Goal: Find specific page/section: Find specific page/section

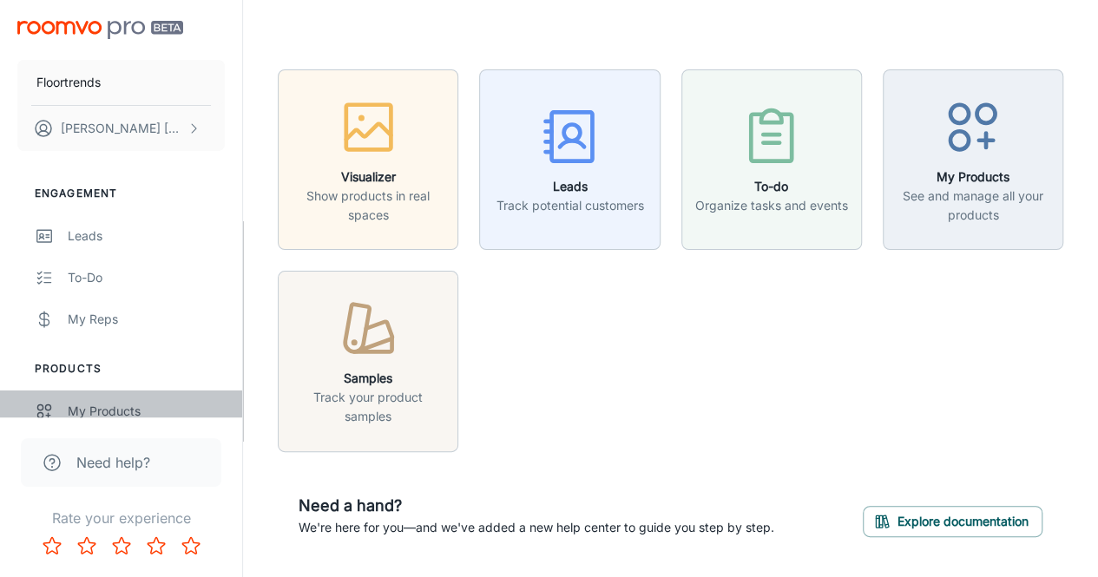
click at [92, 404] on div "My Products" at bounding box center [146, 411] width 157 height 19
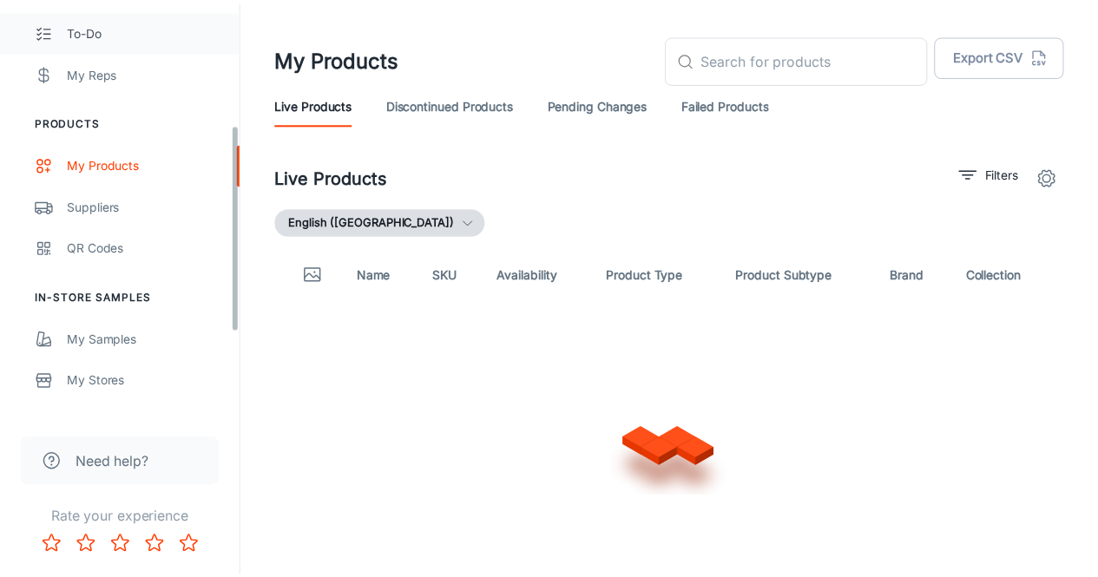
scroll to position [248, 0]
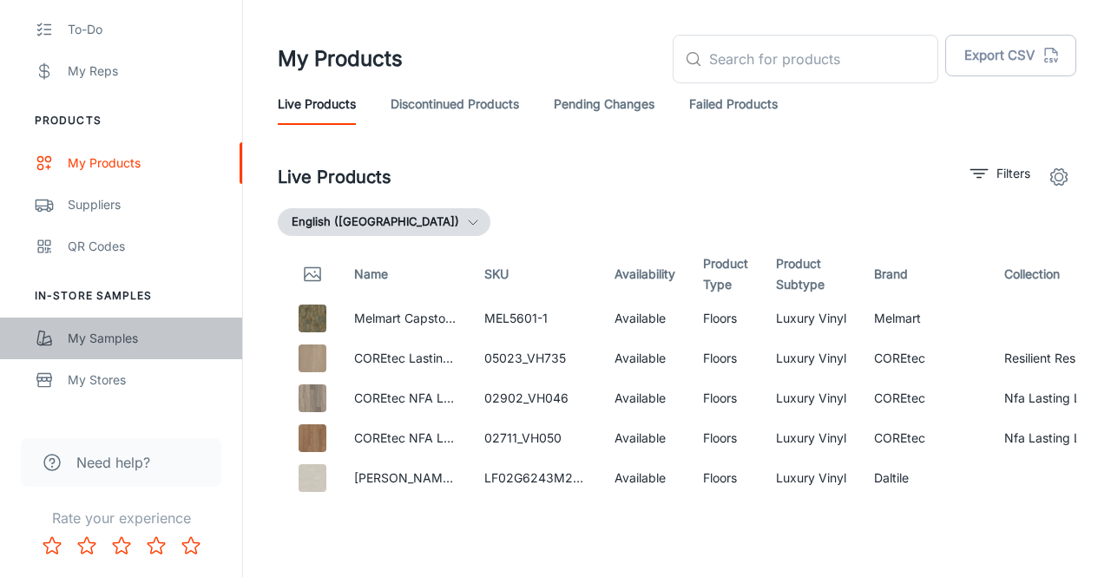
click at [115, 339] on div "My Samples" at bounding box center [146, 338] width 157 height 19
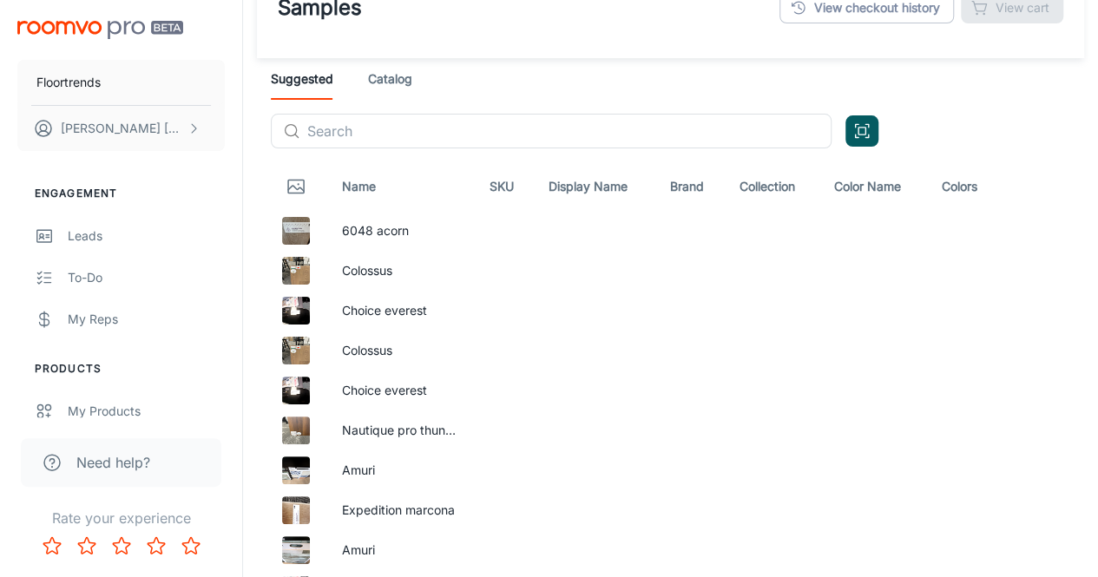
scroll to position [43, 0]
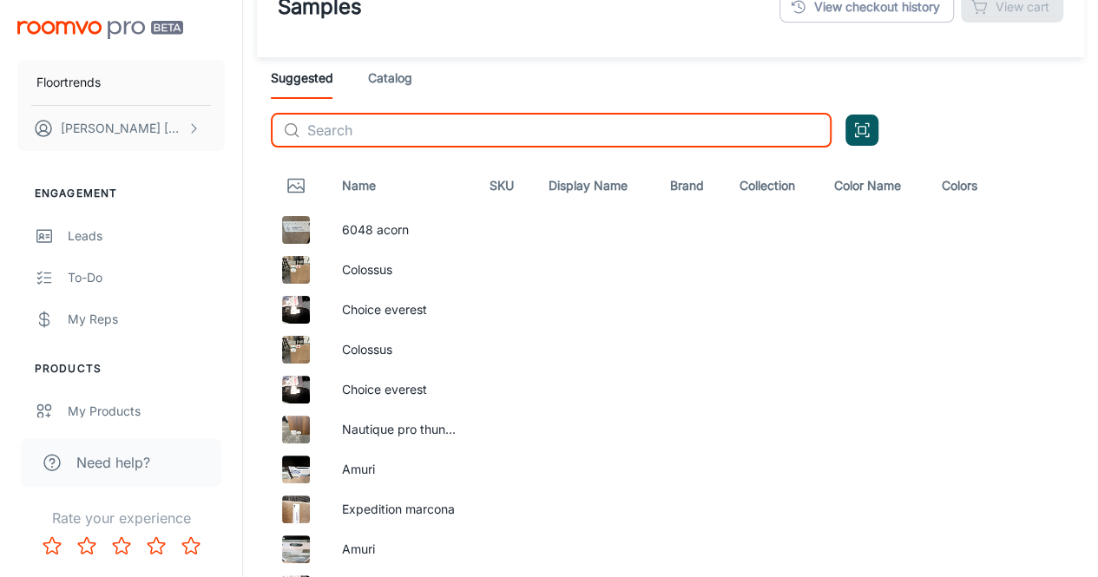
click at [378, 120] on input "text" at bounding box center [569, 130] width 524 height 35
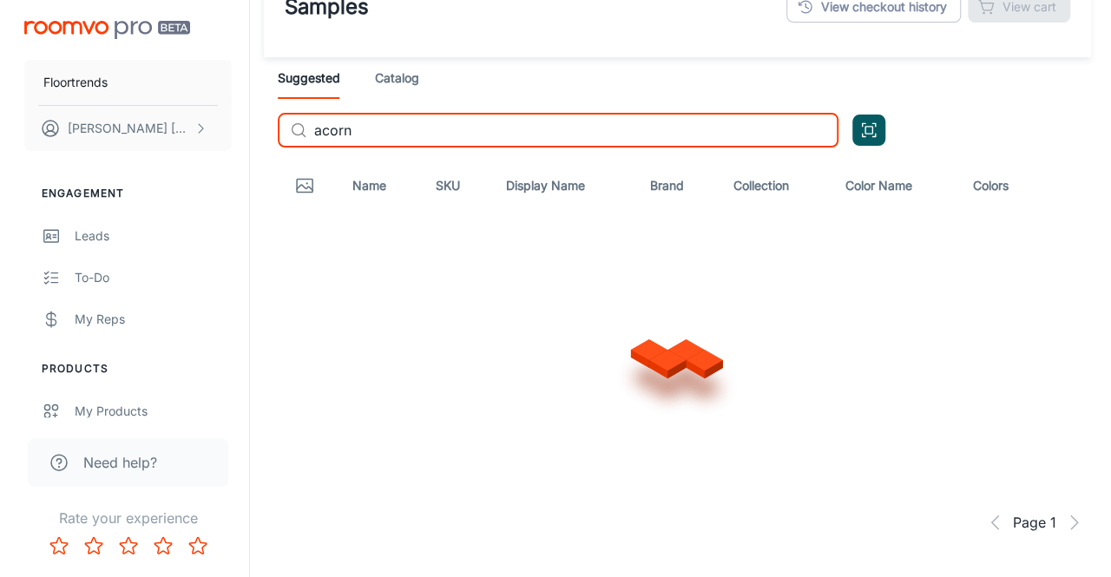
scroll to position [0, 0]
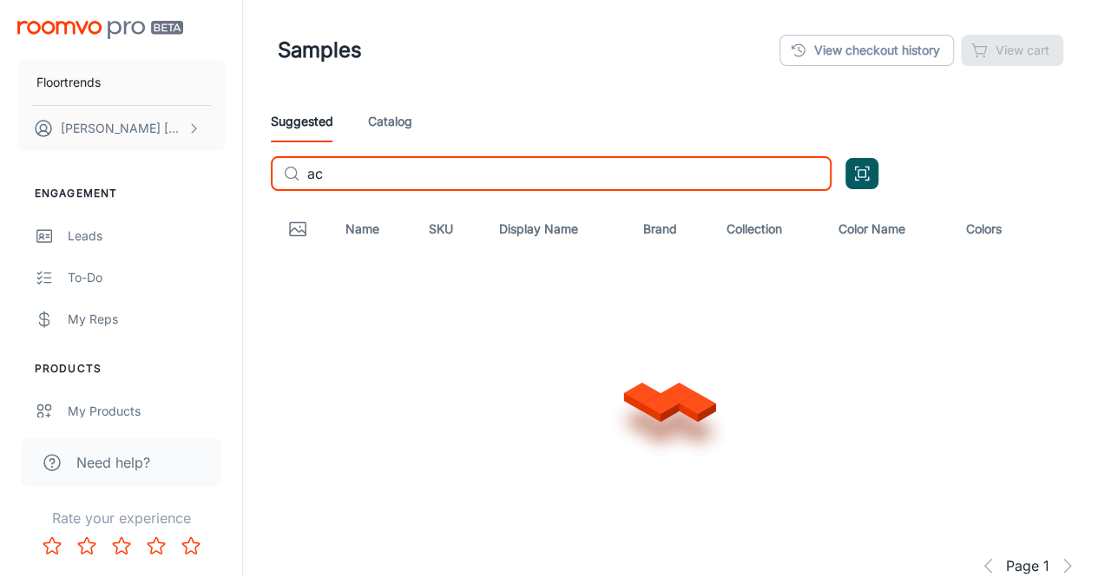
type input "a"
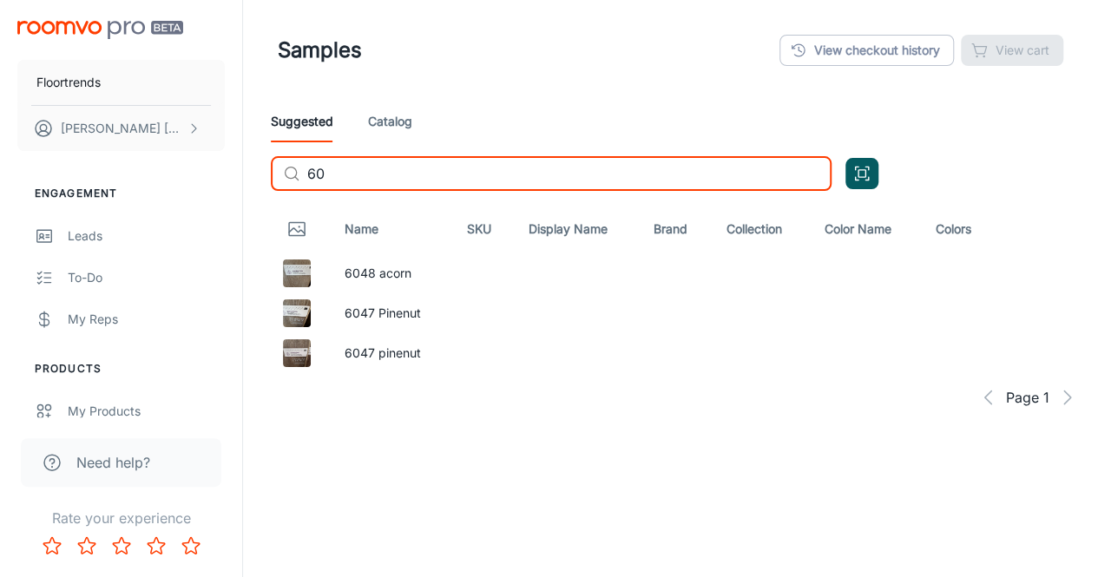
type input "6"
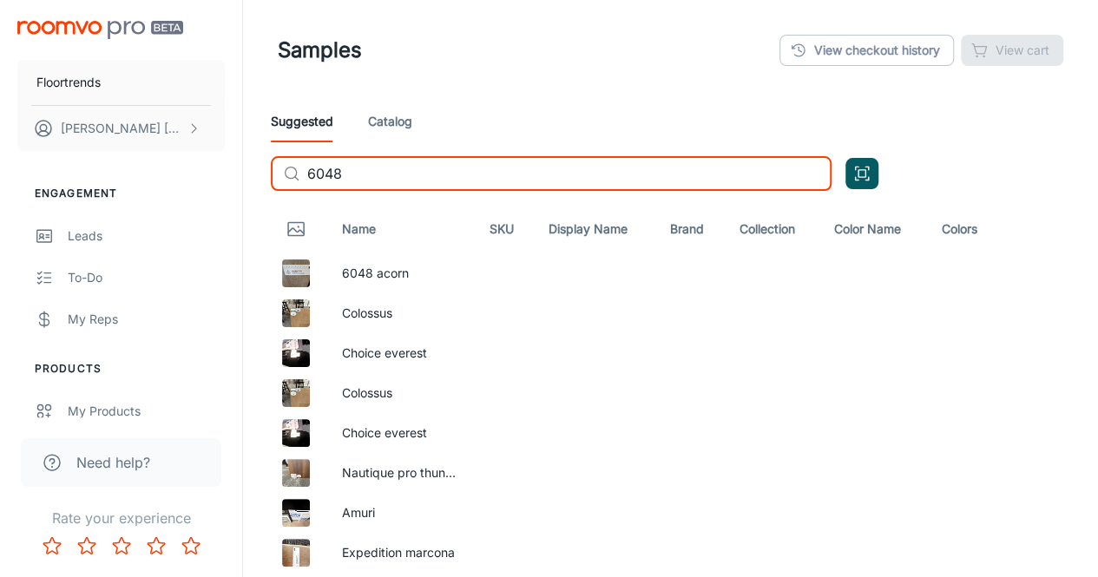
type input "6048"
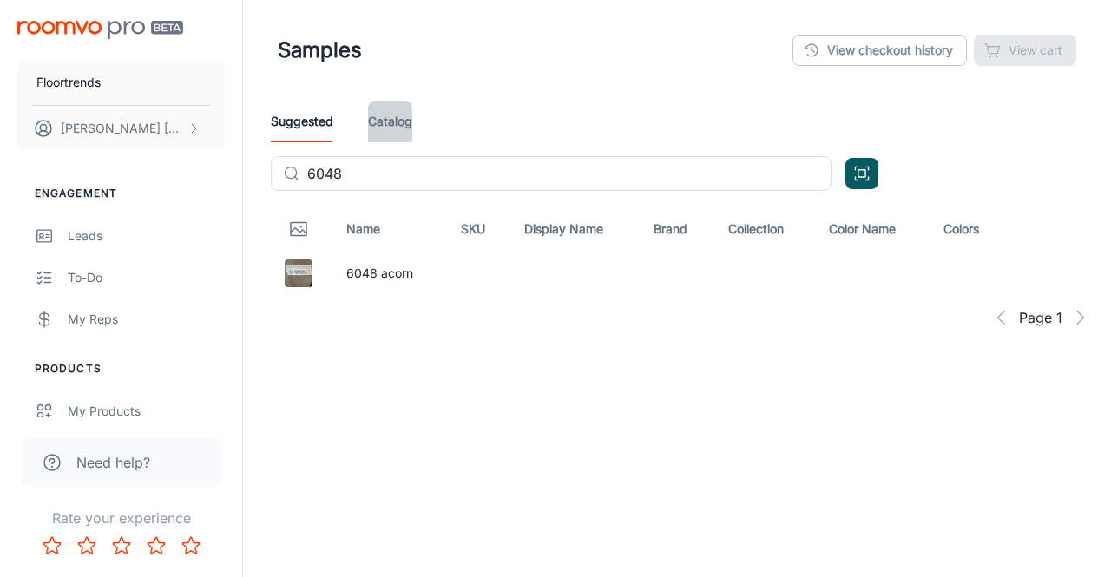
click at [371, 126] on link "Catalog" at bounding box center [390, 122] width 44 height 42
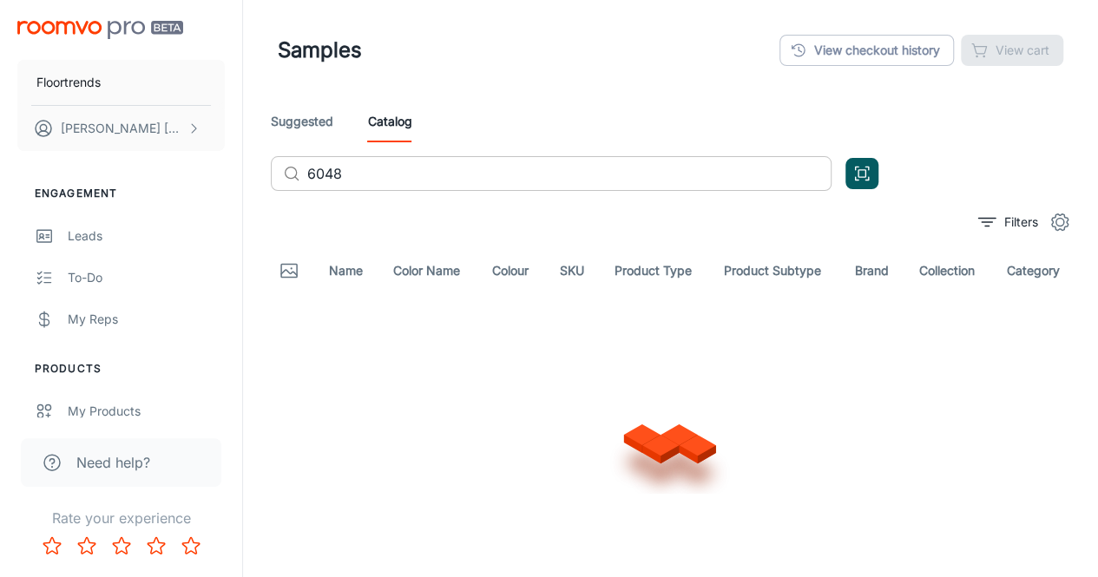
click at [373, 180] on input "6048" at bounding box center [569, 173] width 524 height 35
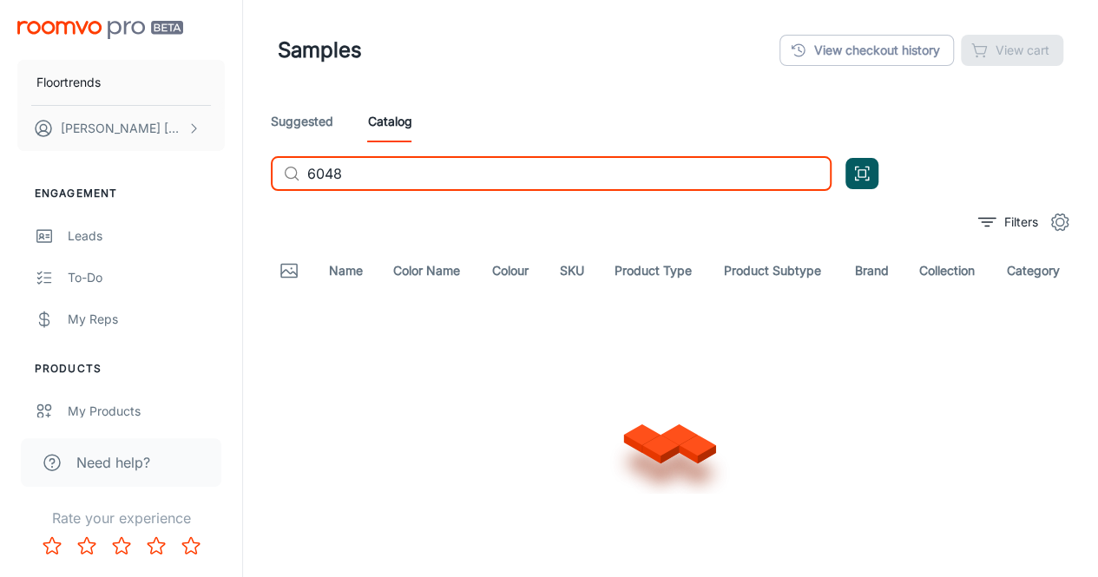
drag, startPoint x: 370, startPoint y: 177, endPoint x: 179, endPoint y: 154, distance: 192.3
click at [179, 154] on div "Floortrends [PERSON_NAME] Engagement Leads To-do My Reps Products My Products S…" at bounding box center [549, 329] width 1098 height 659
type input "acorn"
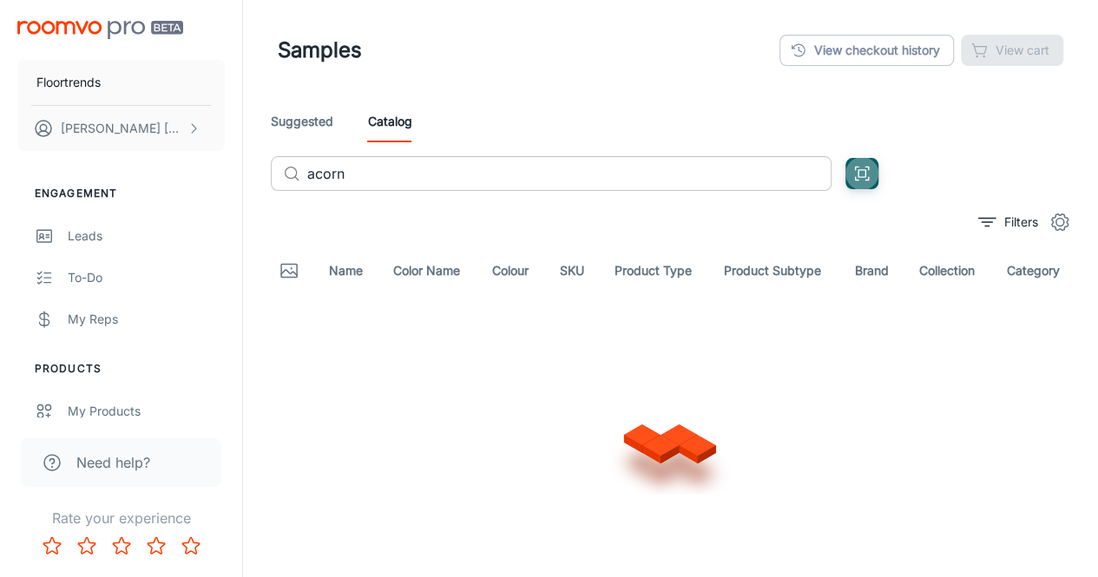
click at [366, 180] on input "acorn" at bounding box center [569, 173] width 524 height 35
click at [303, 128] on link "Suggested" at bounding box center [302, 122] width 62 height 42
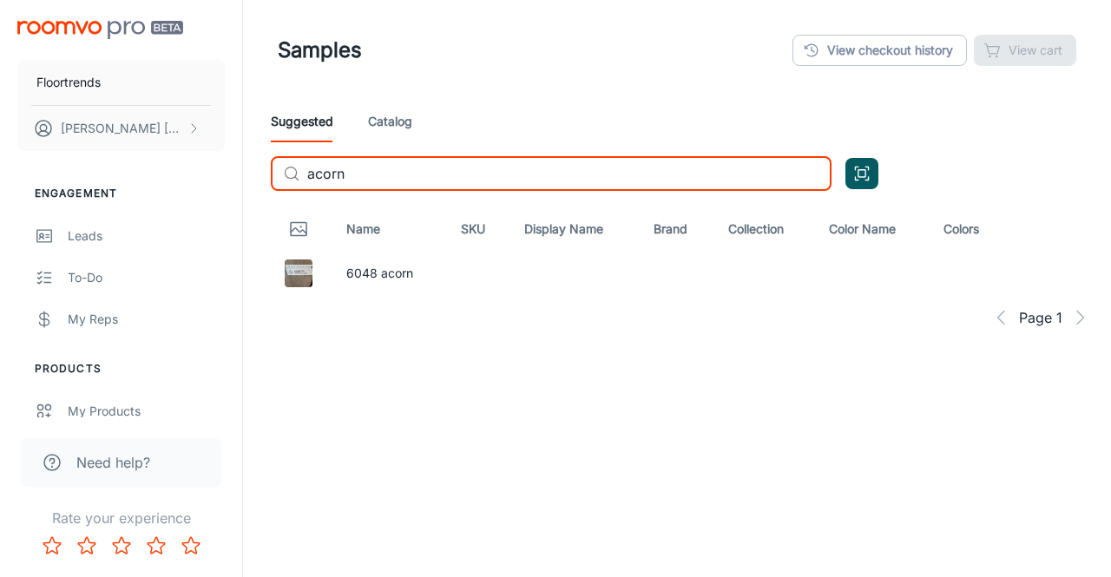
drag, startPoint x: 361, startPoint y: 180, endPoint x: 217, endPoint y: 155, distance: 146.1
click at [217, 155] on div "Floortrends [PERSON_NAME] Engagement Leads To-do My Reps Products My Products S…" at bounding box center [555, 253] width 1111 height 507
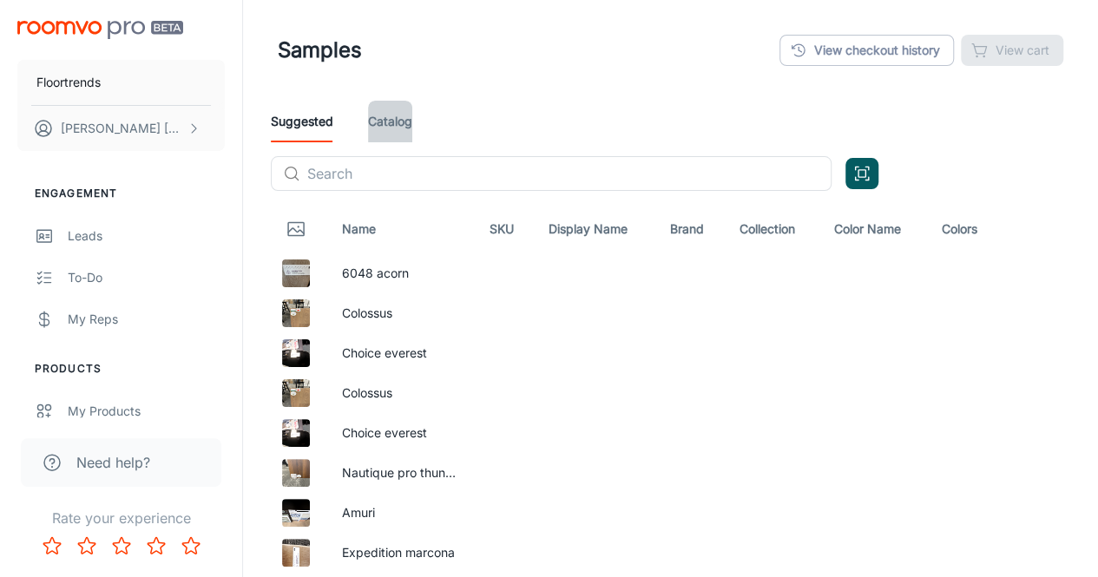
click at [381, 131] on link "Catalog" at bounding box center [390, 122] width 44 height 42
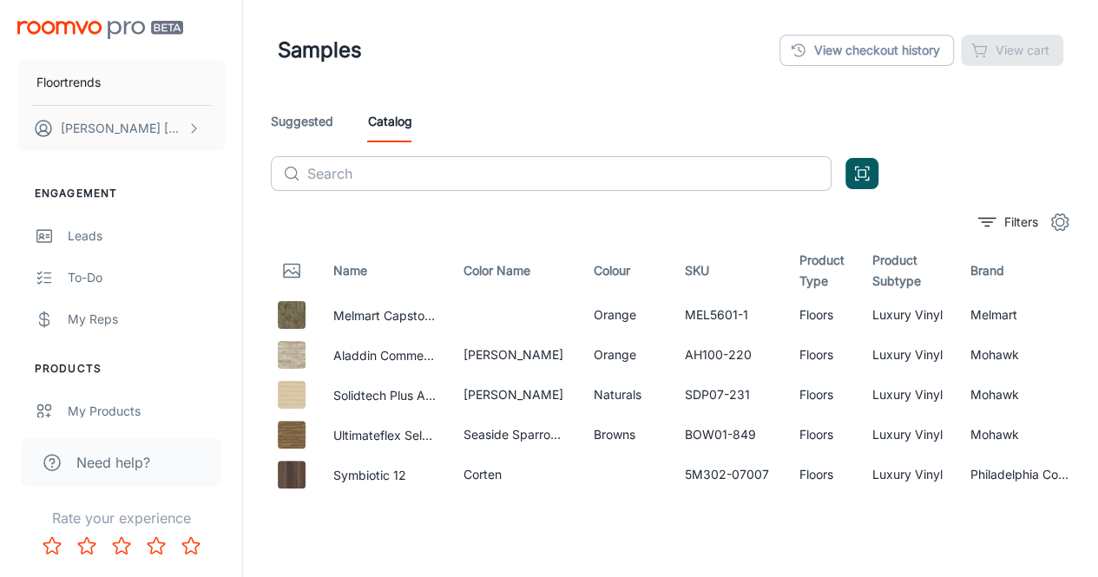
click at [365, 185] on input "text" at bounding box center [569, 173] width 524 height 35
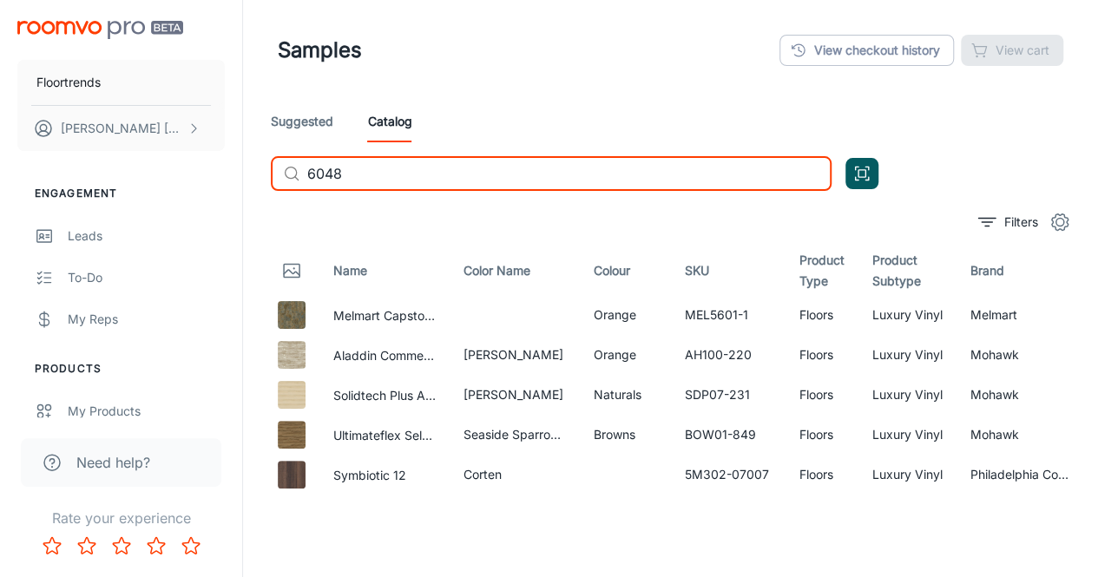
type input "6048"
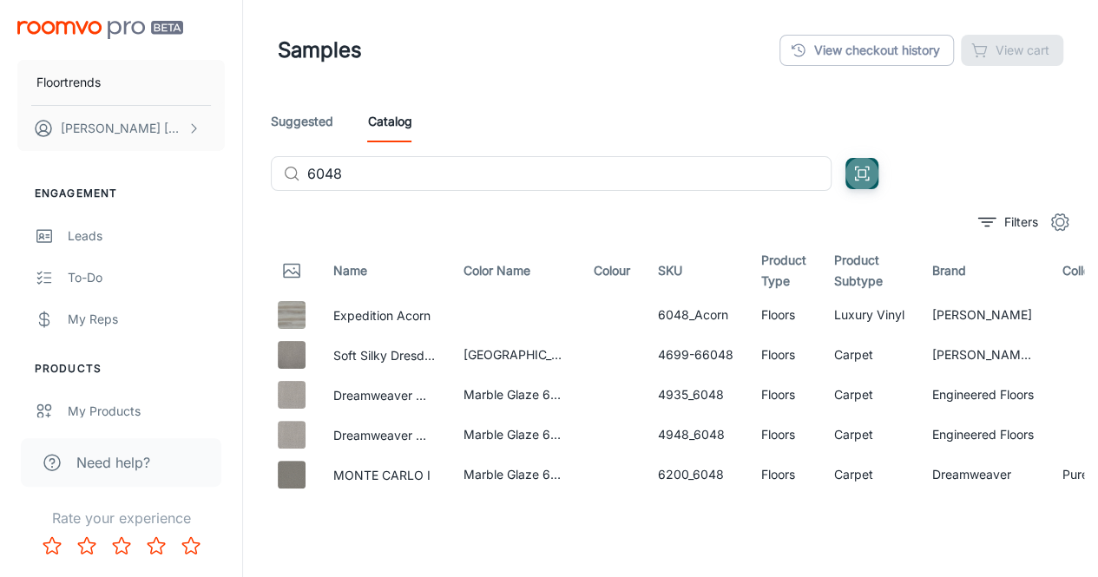
click at [295, 121] on link "Suggested" at bounding box center [302, 122] width 62 height 42
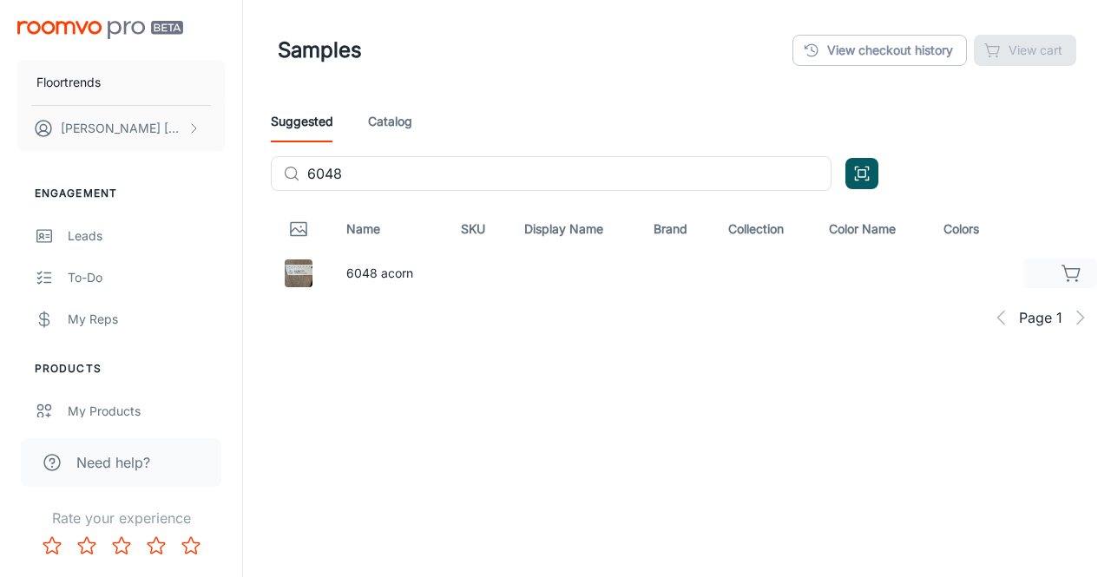
click at [377, 279] on td "6048 acorn" at bounding box center [389, 273] width 115 height 40
click at [294, 274] on img at bounding box center [299, 274] width 28 height 28
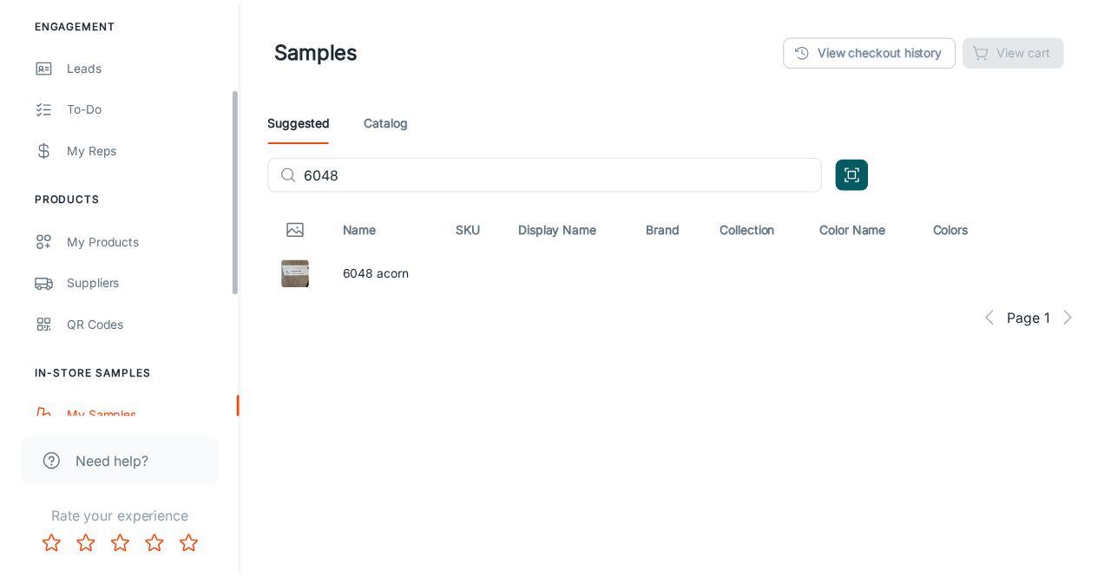
scroll to position [168, 0]
click at [388, 182] on input "6048" at bounding box center [569, 173] width 524 height 35
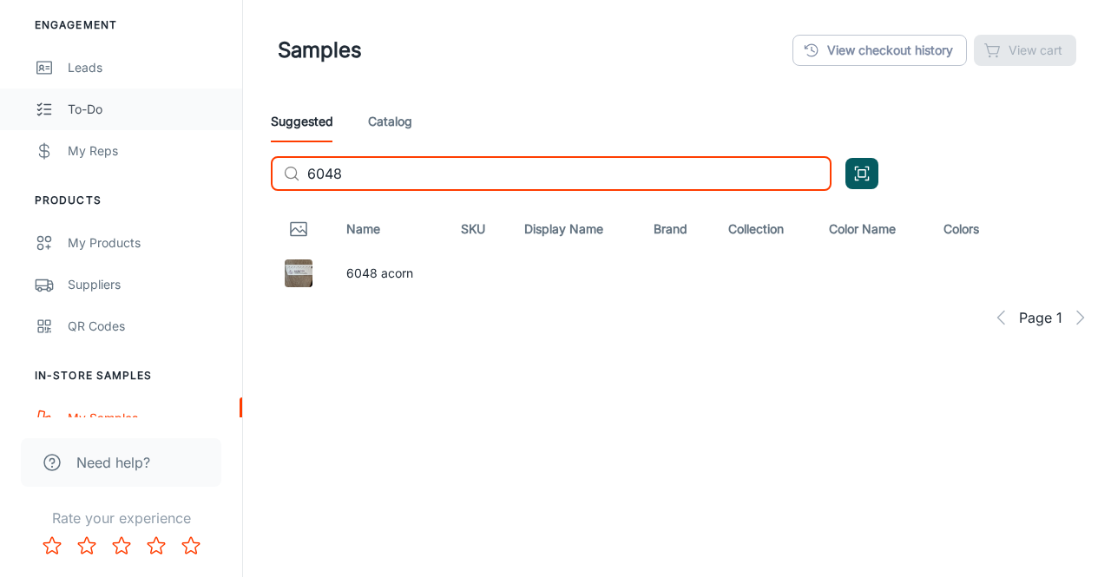
drag, startPoint x: 388, startPoint y: 182, endPoint x: 128, endPoint y: 126, distance: 265.6
click at [128, 126] on div "Floortrends [PERSON_NAME] Engagement Leads To-do My Reps Products My Products S…" at bounding box center [555, 253] width 1111 height 507
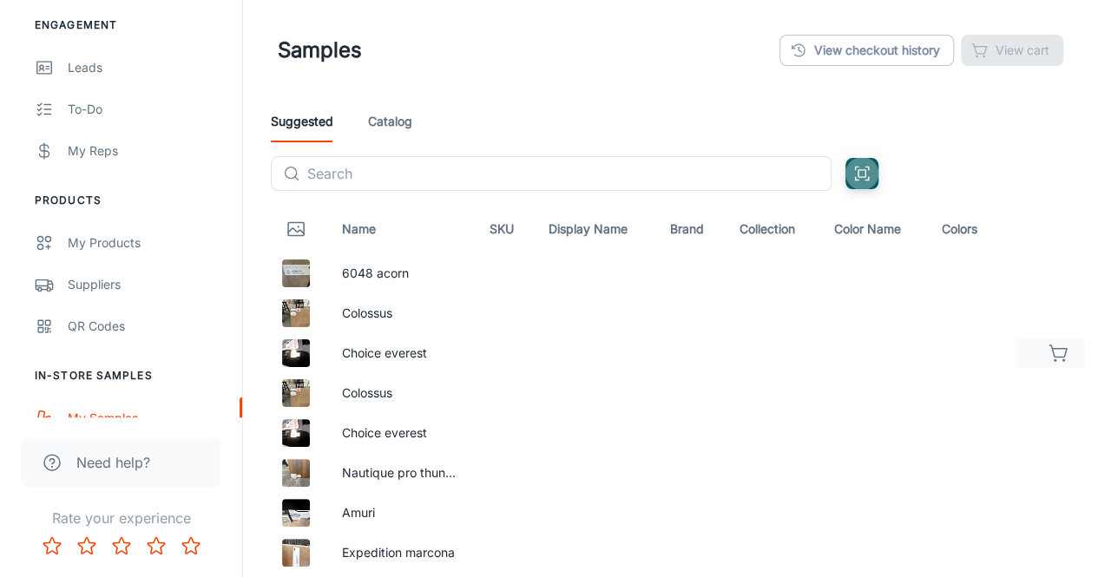
click at [296, 365] on img at bounding box center [296, 353] width 28 height 28
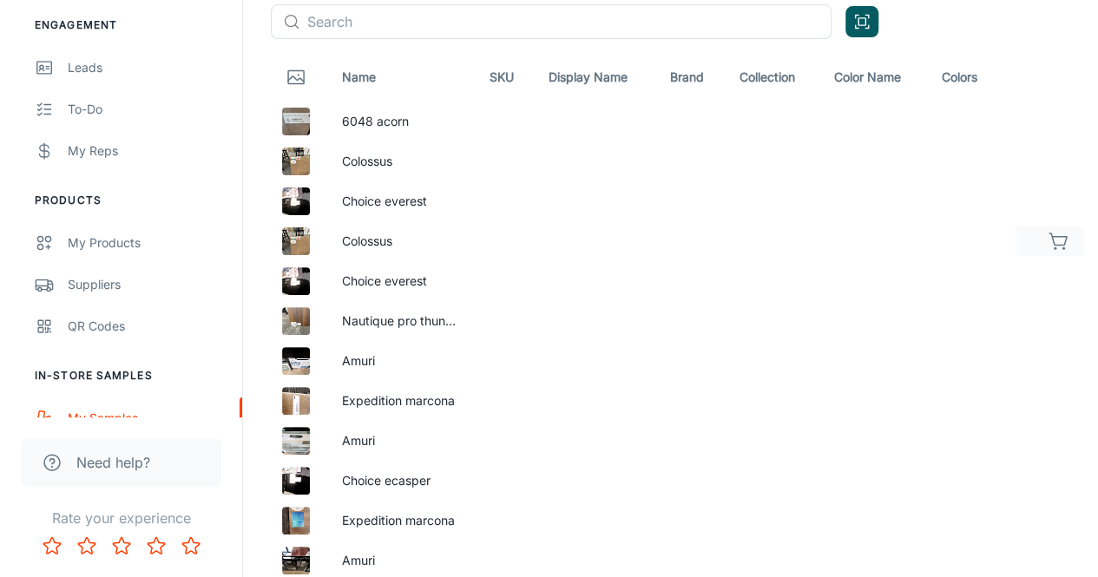
scroll to position [153, 0]
click at [293, 241] on img at bounding box center [296, 241] width 28 height 28
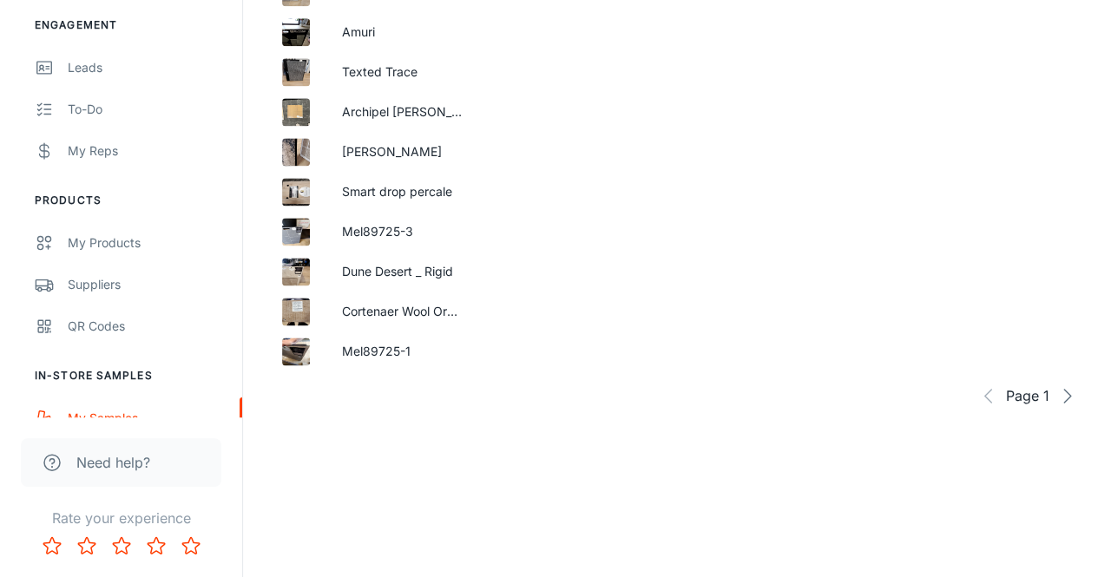
scroll to position [1166, 0]
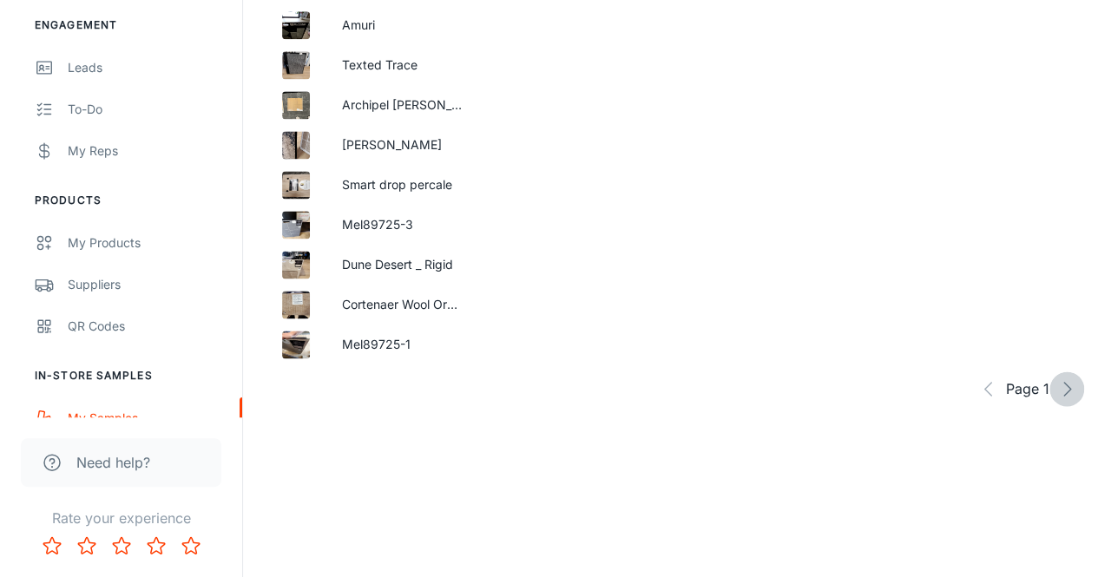
click at [1064, 384] on icon "button" at bounding box center [1066, 388] width 21 height 21
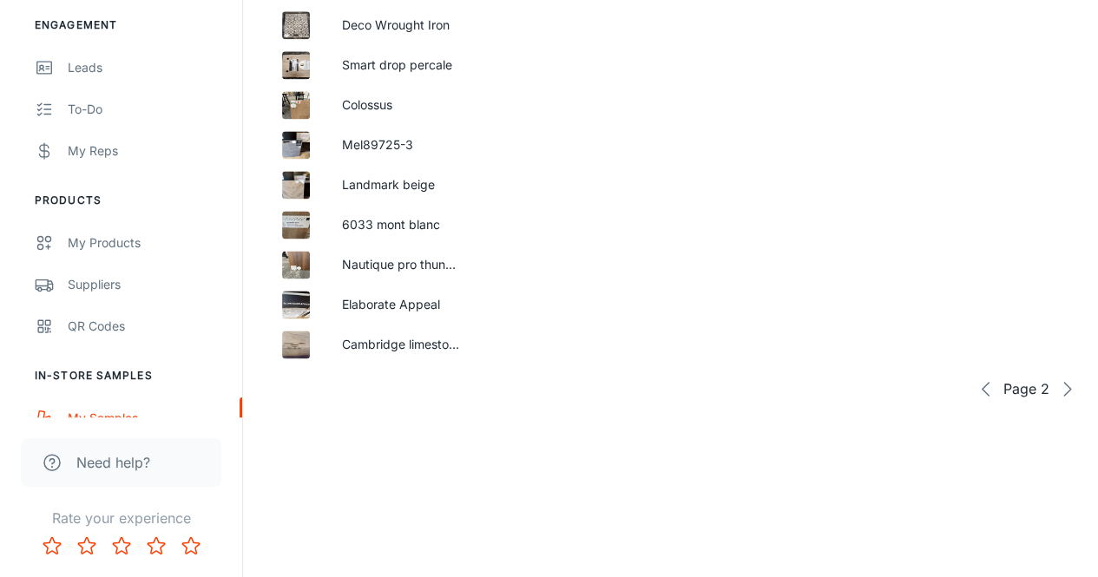
click at [989, 394] on icon "button" at bounding box center [986, 388] width 21 height 21
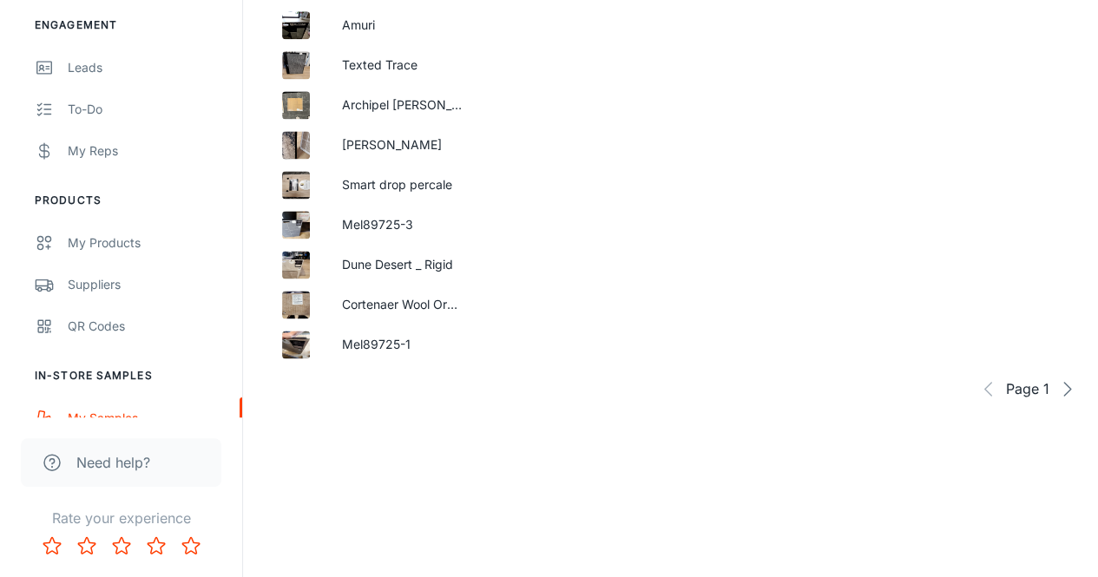
click at [1067, 393] on icon "button" at bounding box center [1066, 388] width 21 height 21
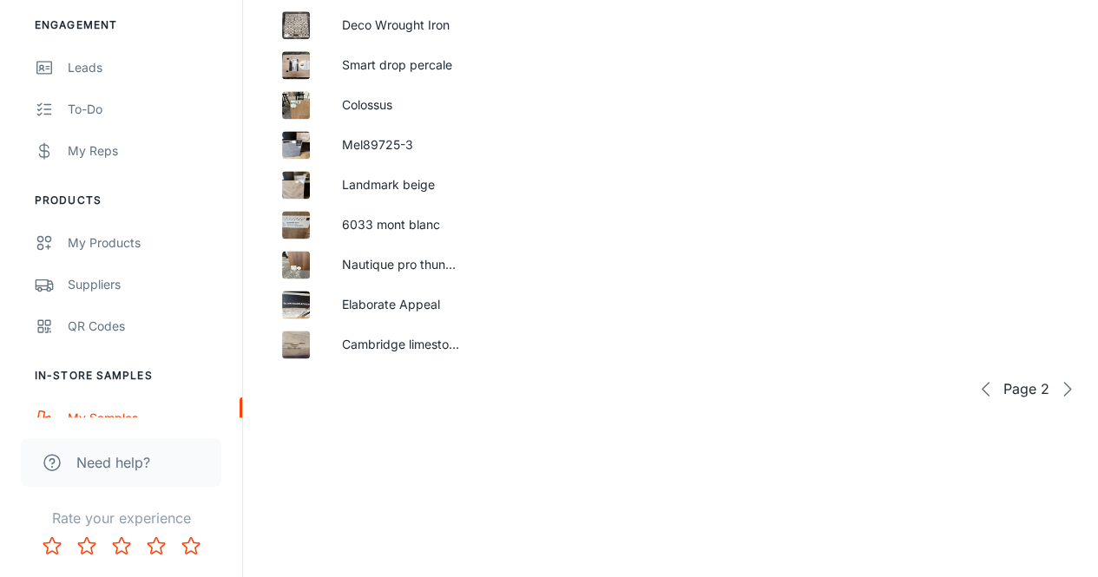
click at [1067, 393] on icon "button" at bounding box center [1066, 388] width 21 height 21
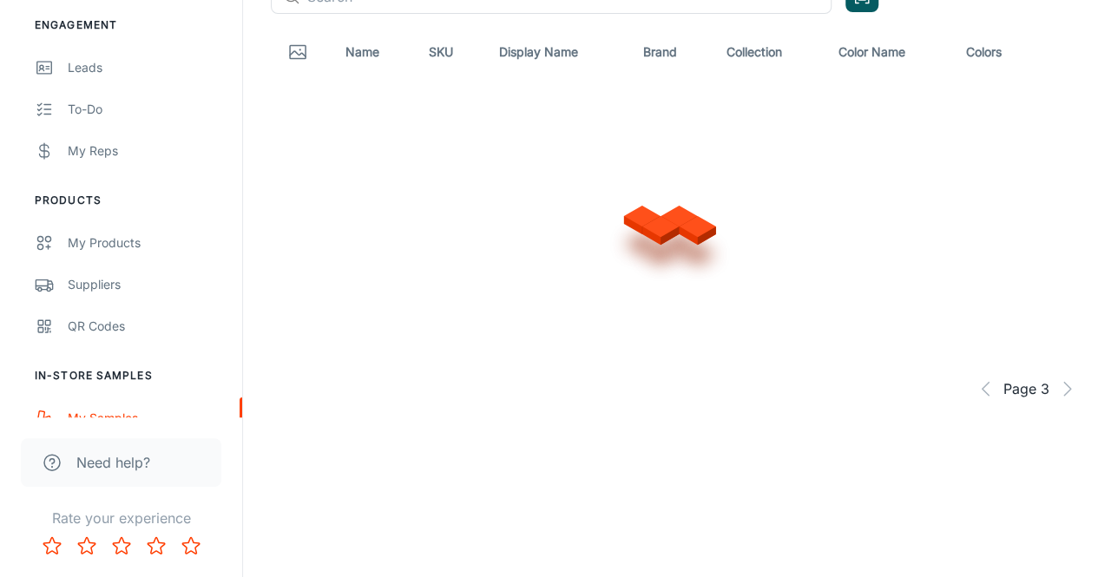
click at [1067, 393] on div "Page 3" at bounding box center [670, 388] width 827 height 35
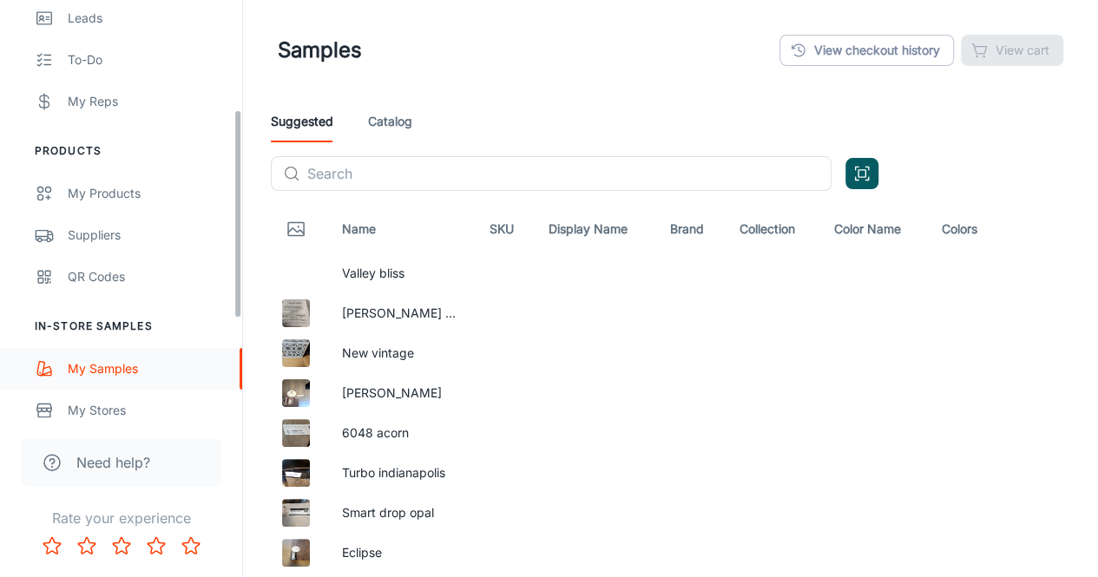
scroll to position [220, 0]
click at [94, 110] on link "My Reps" at bounding box center [121, 99] width 242 height 42
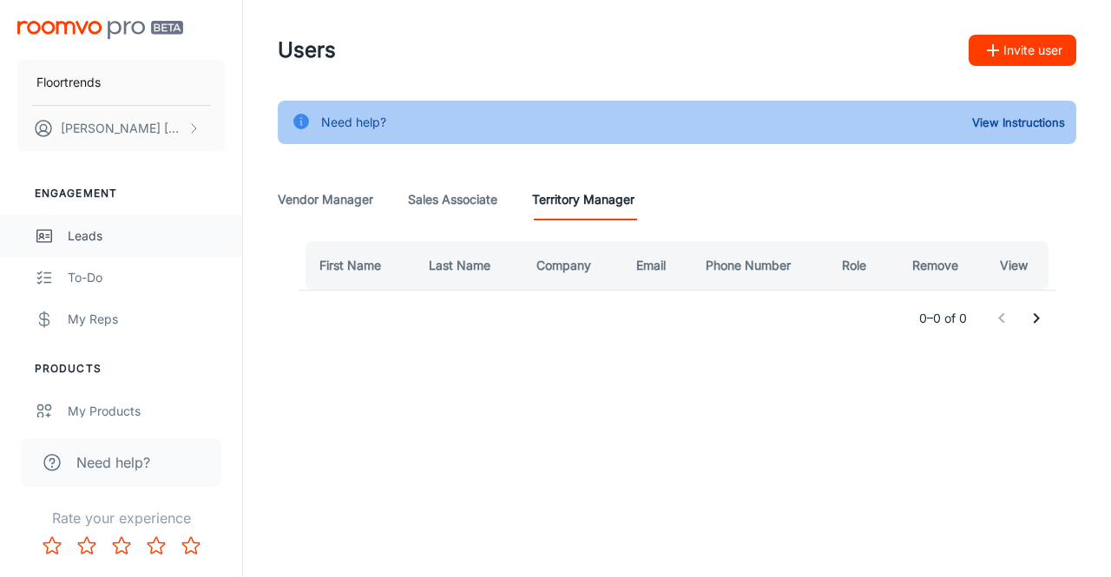
click at [97, 230] on div "Leads" at bounding box center [146, 236] width 157 height 19
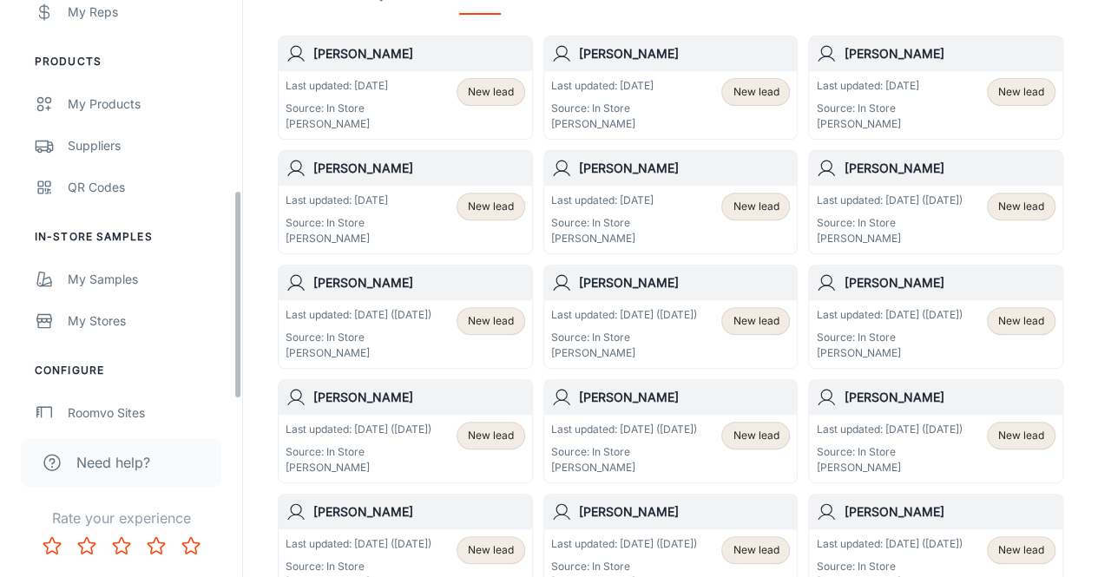
scroll to position [415, 0]
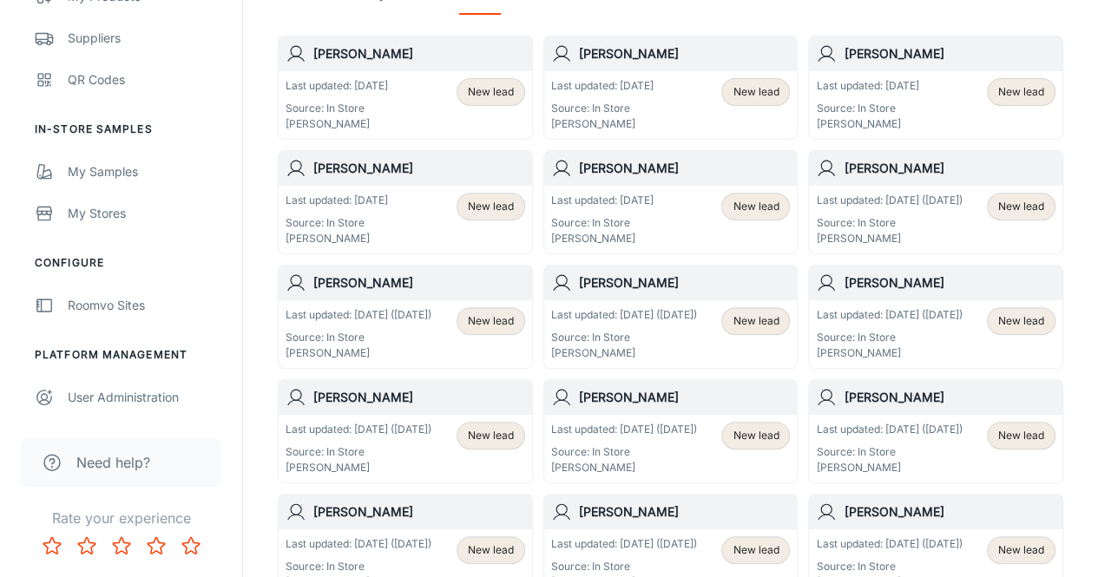
click at [359, 91] on p "Last updated: [DATE]" at bounding box center [337, 86] width 102 height 16
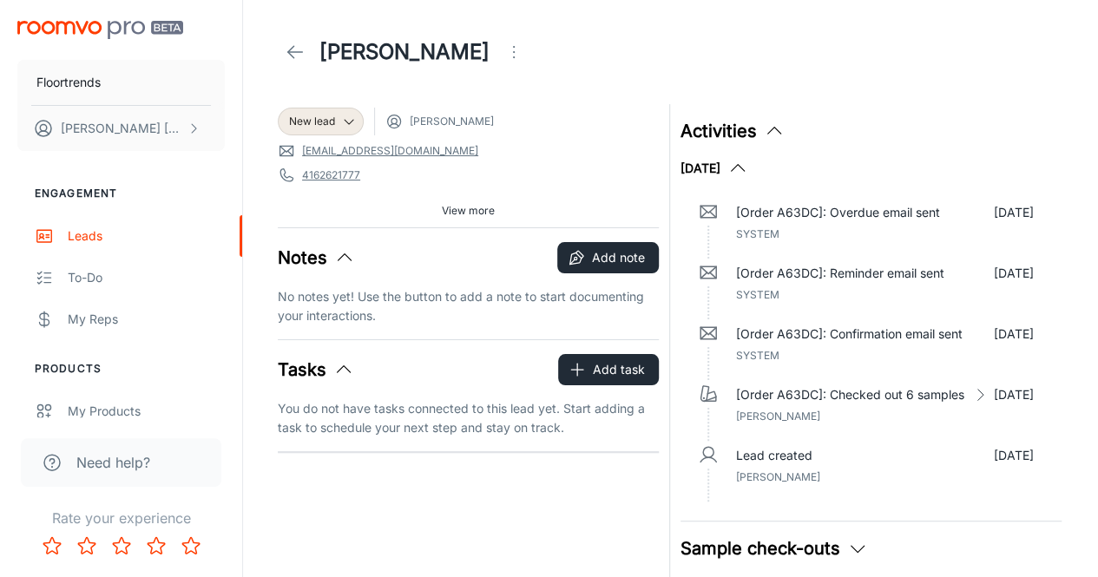
click at [295, 56] on icon at bounding box center [295, 52] width 21 height 21
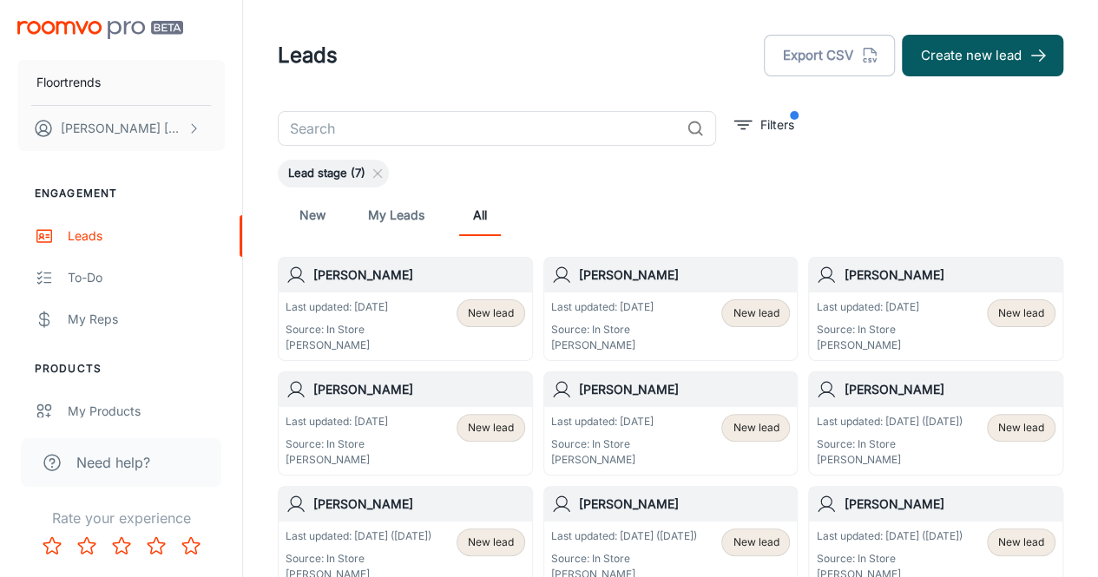
click at [654, 340] on div "Last updated: [DATE] Source: In Store [PERSON_NAME] New lead" at bounding box center [671, 326] width 240 height 54
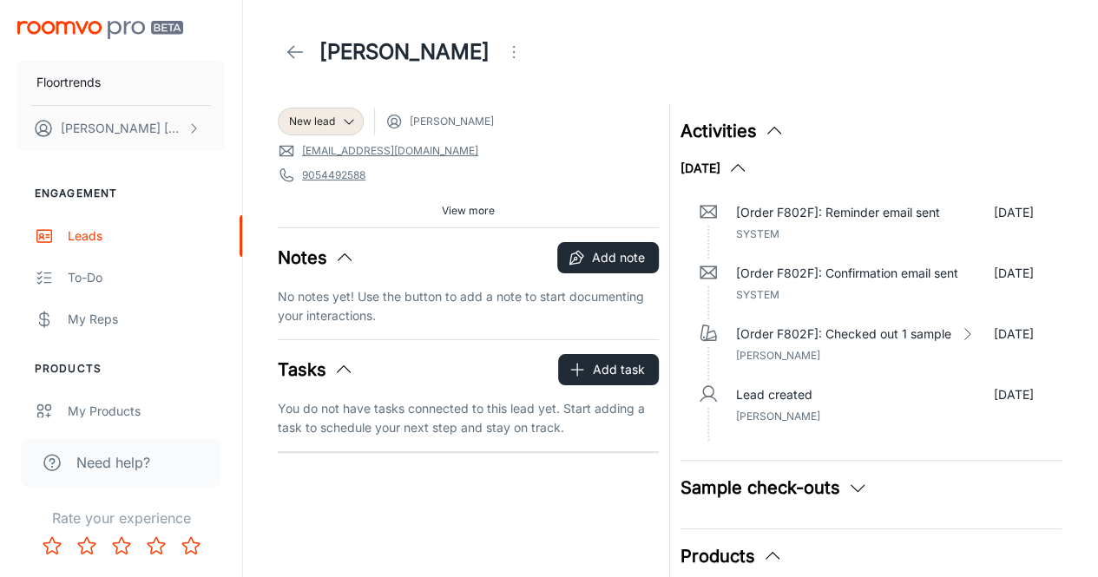
click at [293, 48] on icon at bounding box center [295, 52] width 21 height 21
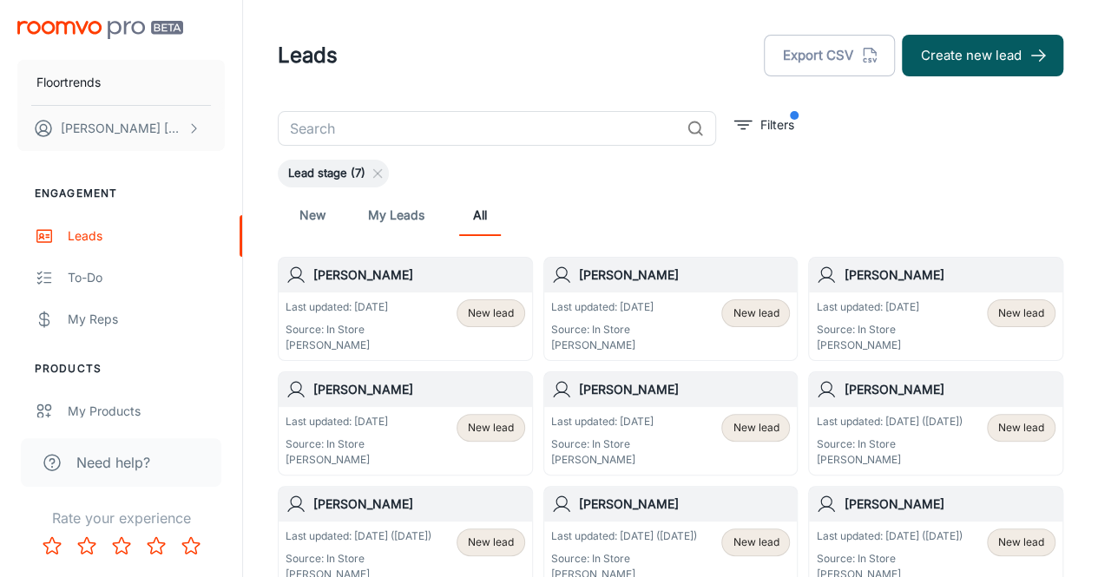
click at [873, 350] on p "[PERSON_NAME]" at bounding box center [867, 346] width 102 height 16
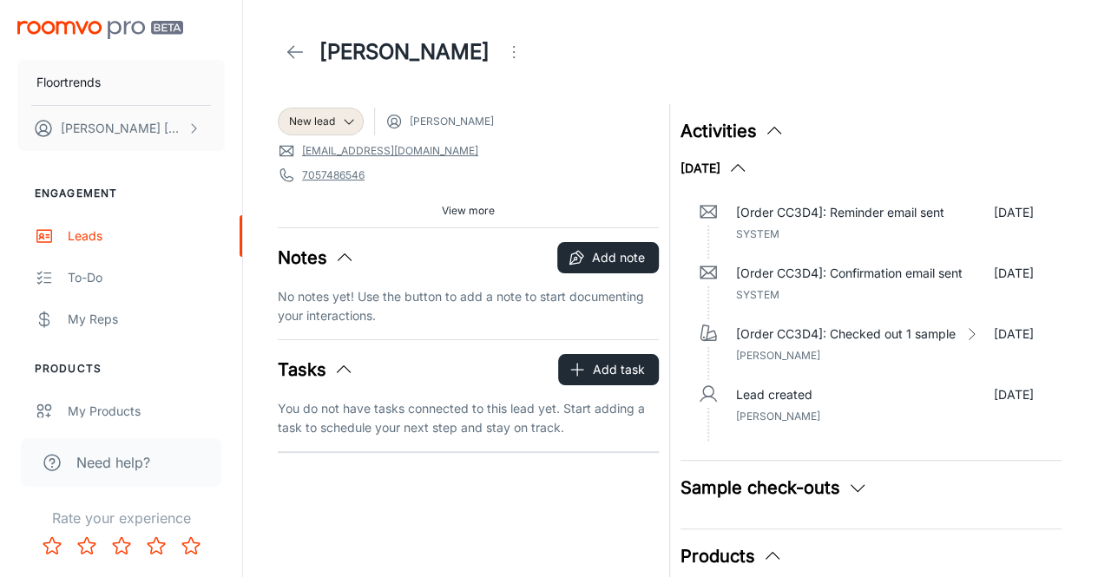
click at [292, 52] on line at bounding box center [295, 52] width 15 height 0
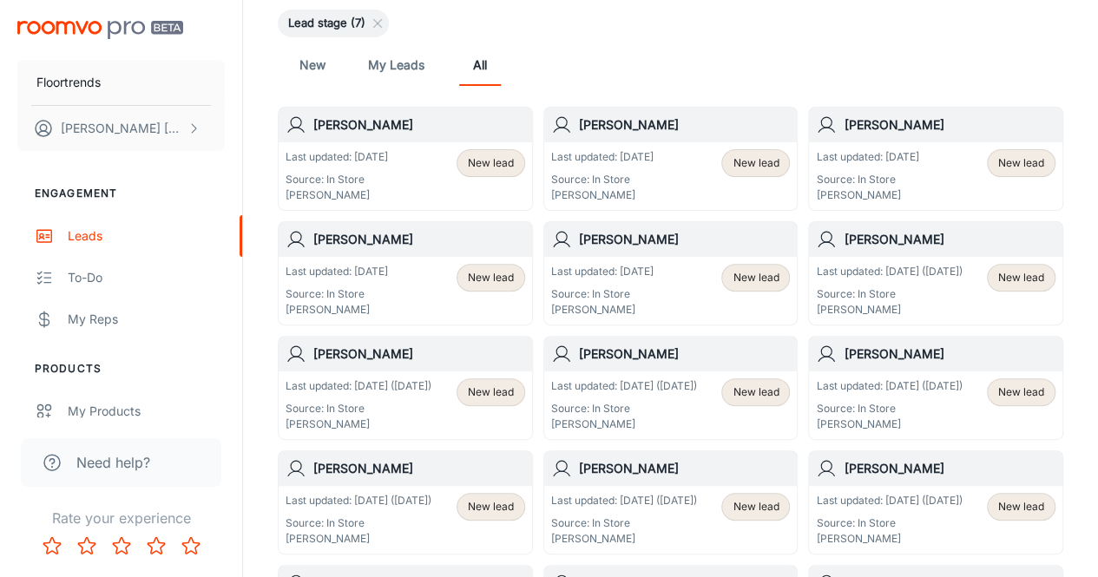
scroll to position [155, 0]
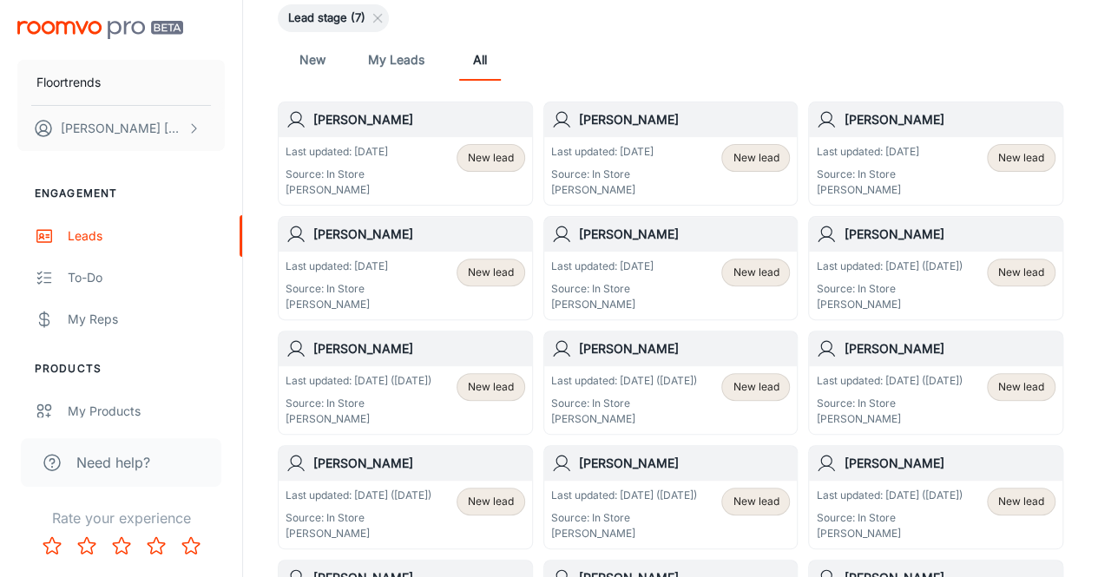
click at [332, 278] on div "Last updated: [DATE] Source: In Store [PERSON_NAME]" at bounding box center [337, 286] width 102 height 54
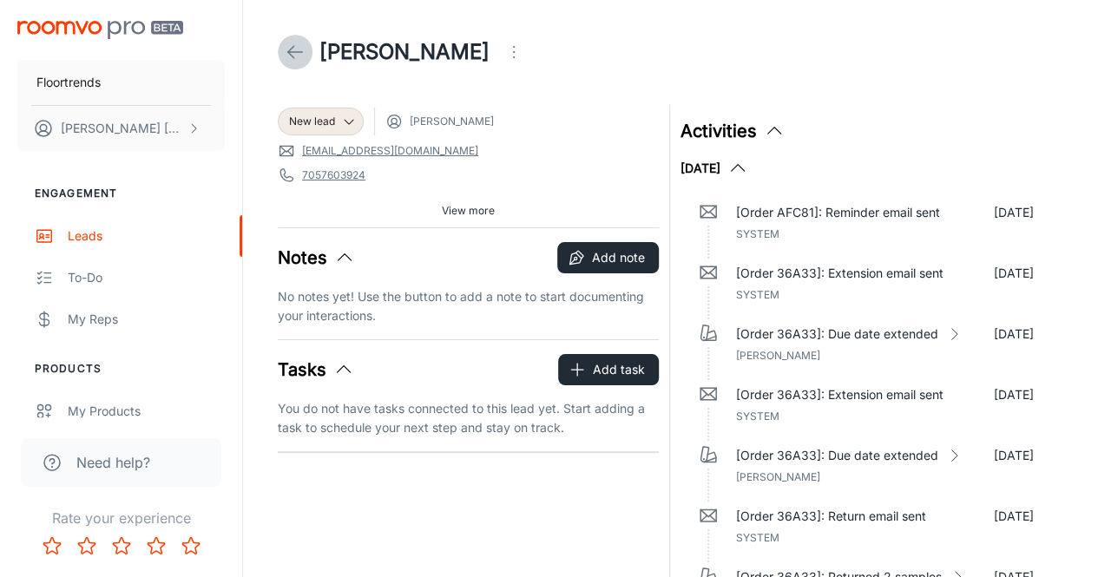
click at [293, 52] on line at bounding box center [295, 52] width 15 height 0
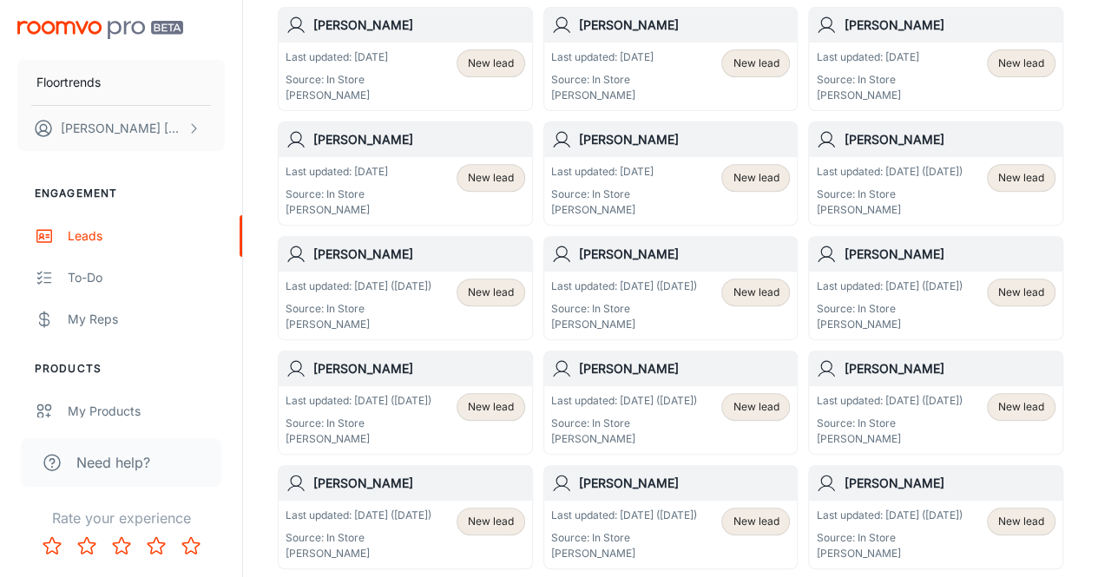
scroll to position [253, 0]
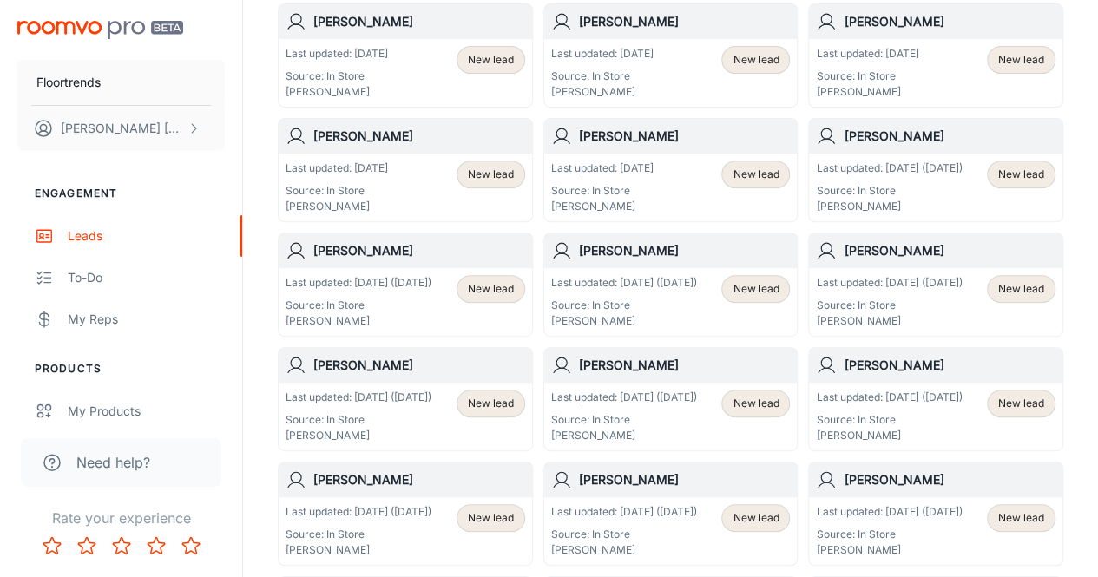
click at [594, 185] on p "Source: In Store" at bounding box center [602, 191] width 102 height 16
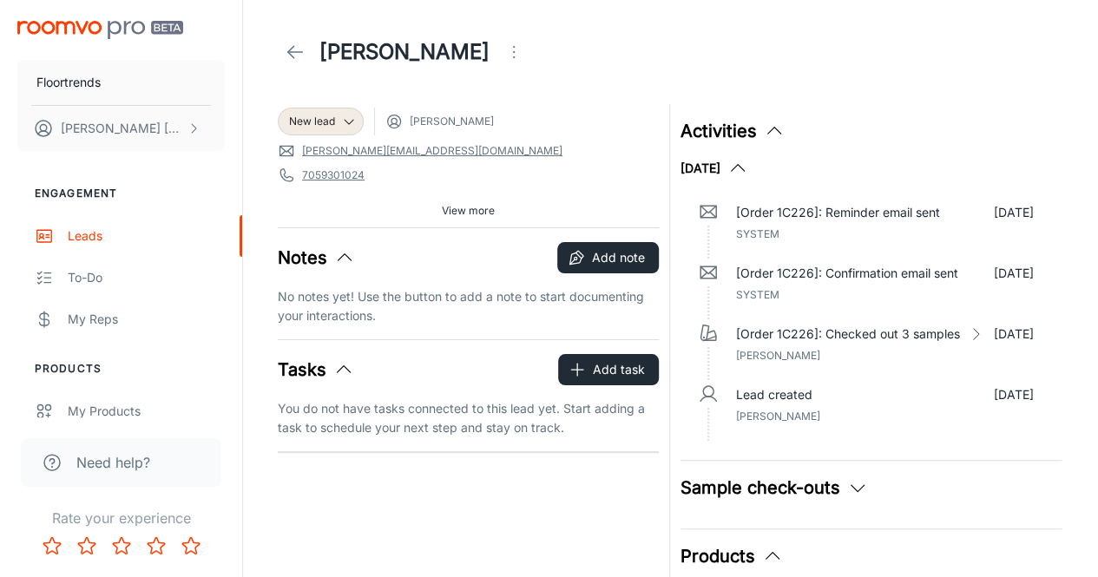
click at [301, 56] on icon at bounding box center [295, 52] width 21 height 21
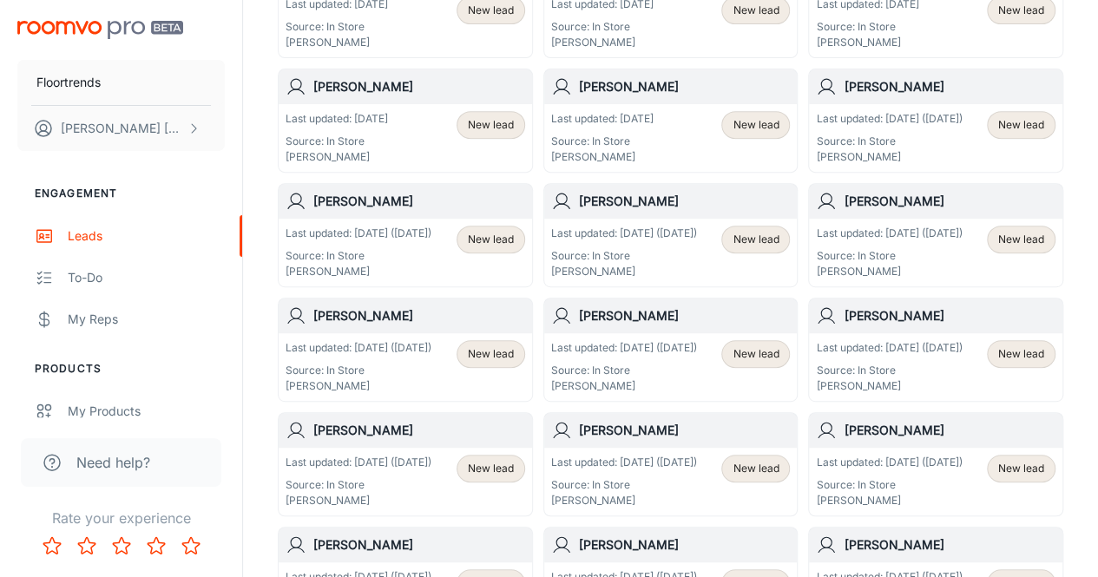
scroll to position [365, 0]
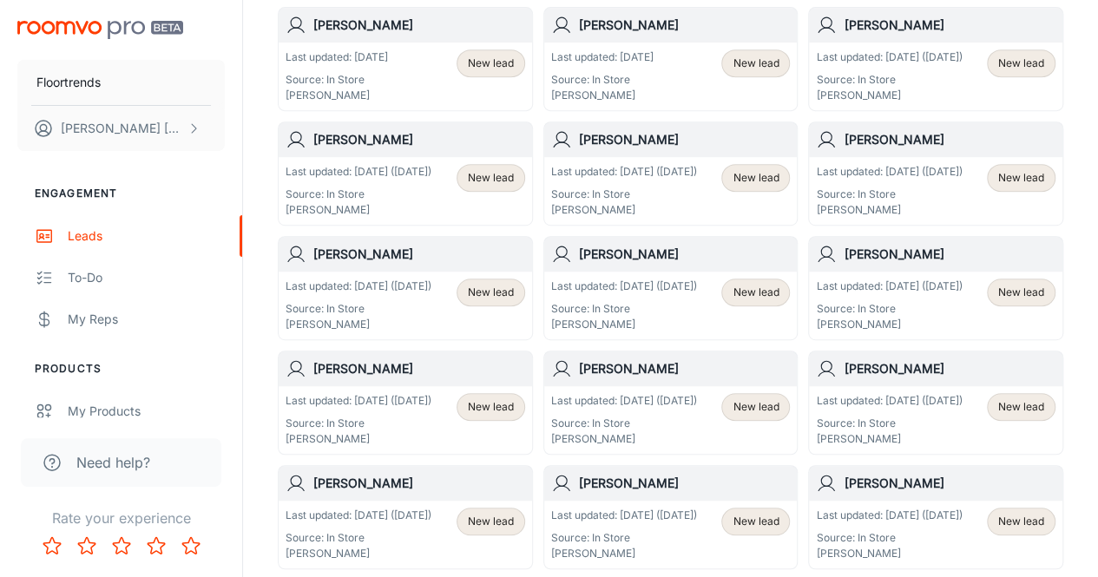
click at [901, 195] on p "Source: In Store" at bounding box center [889, 195] width 146 height 16
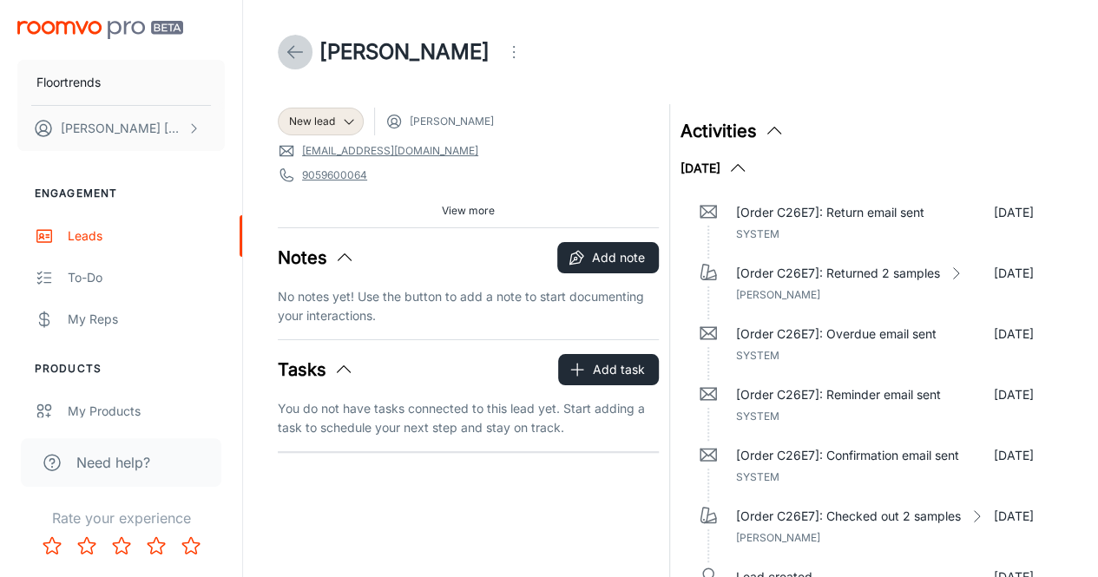
click at [300, 58] on icon at bounding box center [295, 52] width 21 height 21
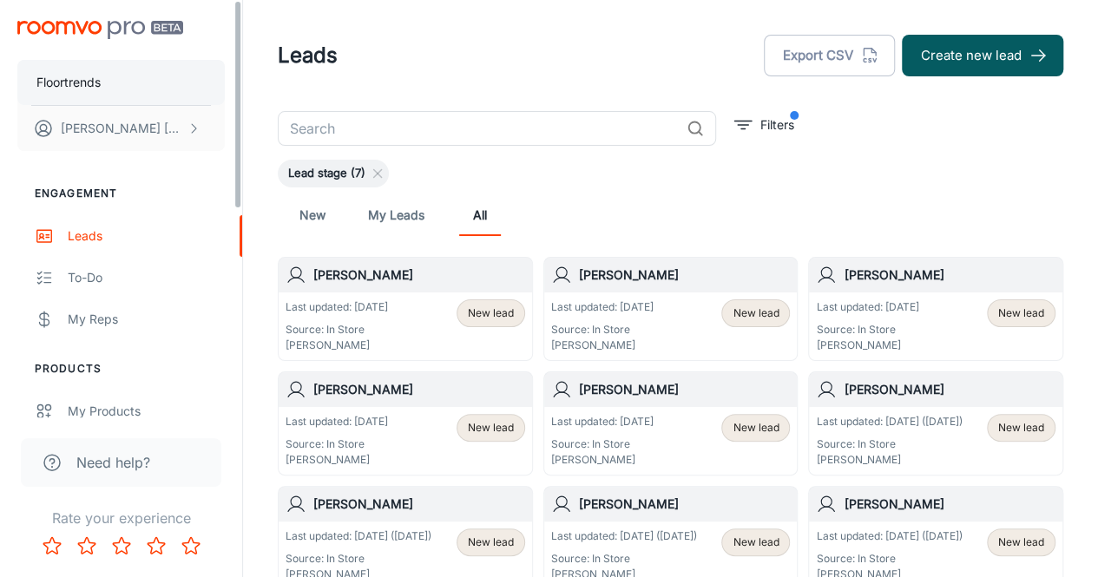
click at [71, 71] on button "Floortrends" at bounding box center [120, 82] width 207 height 45
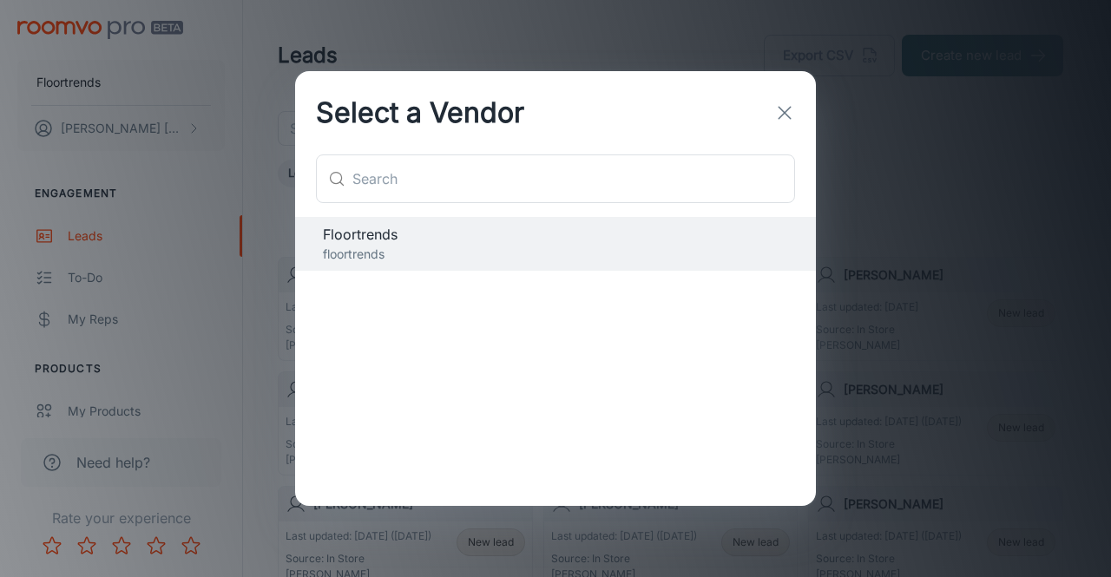
click at [779, 119] on line "button" at bounding box center [785, 114] width 12 height 12
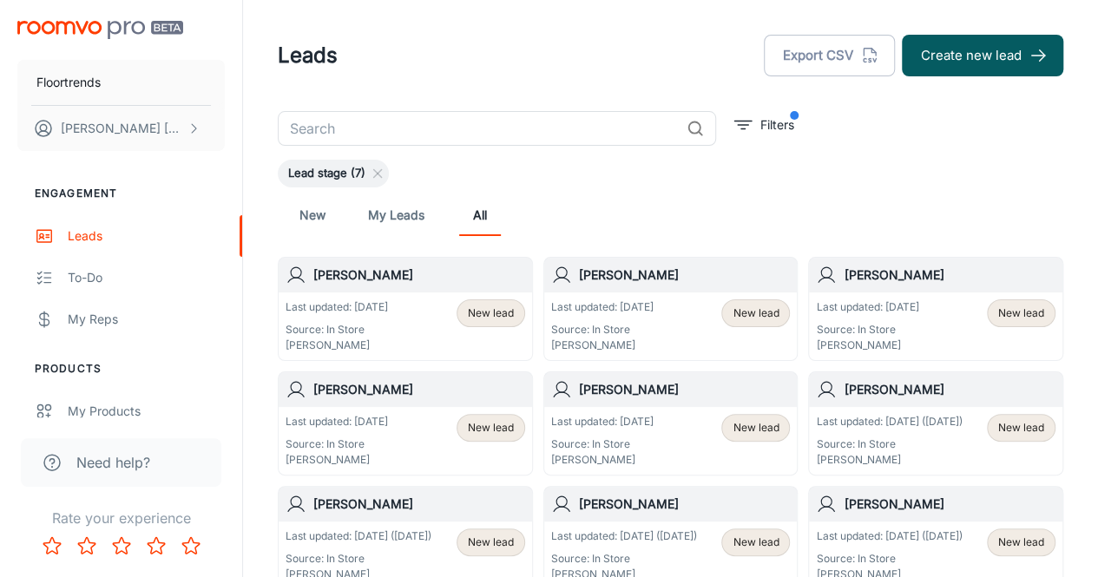
click at [54, 22] on img "scrollable content" at bounding box center [100, 30] width 166 height 18
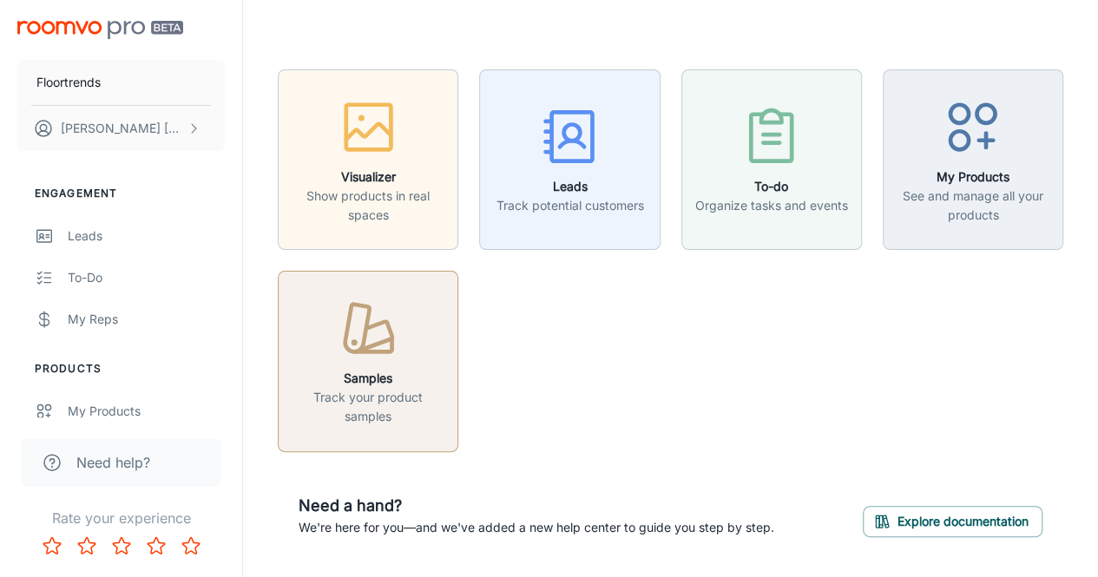
click at [331, 335] on div "button" at bounding box center [368, 333] width 158 height 72
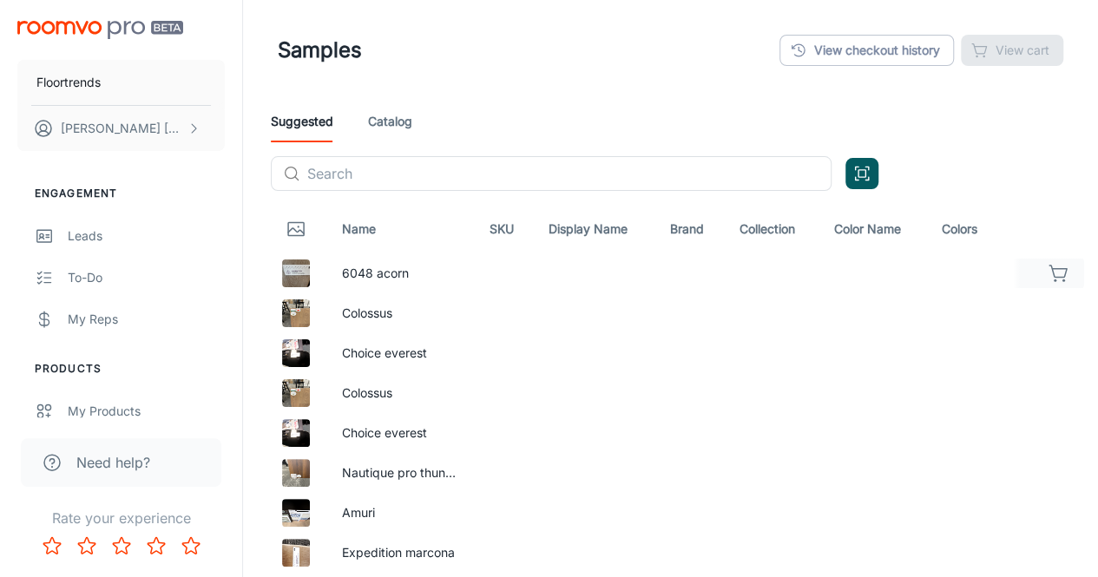
click at [300, 271] on img at bounding box center [296, 274] width 28 height 28
click at [844, 49] on link "View checkout history" at bounding box center [866, 50] width 174 height 31
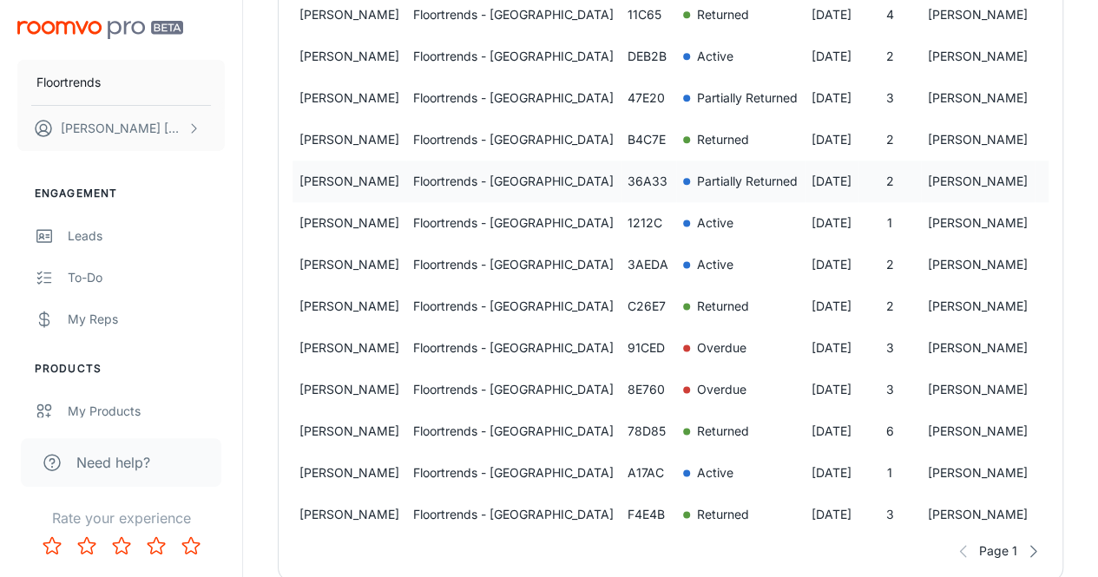
scroll to position [1180, 0]
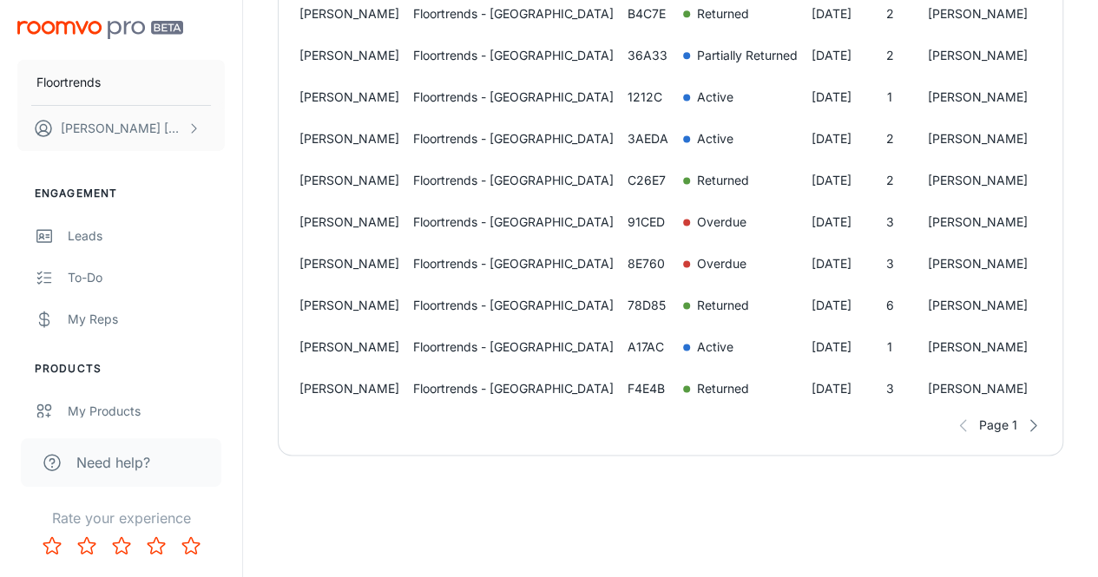
click at [1036, 426] on icon "button" at bounding box center [1032, 425] width 17 height 17
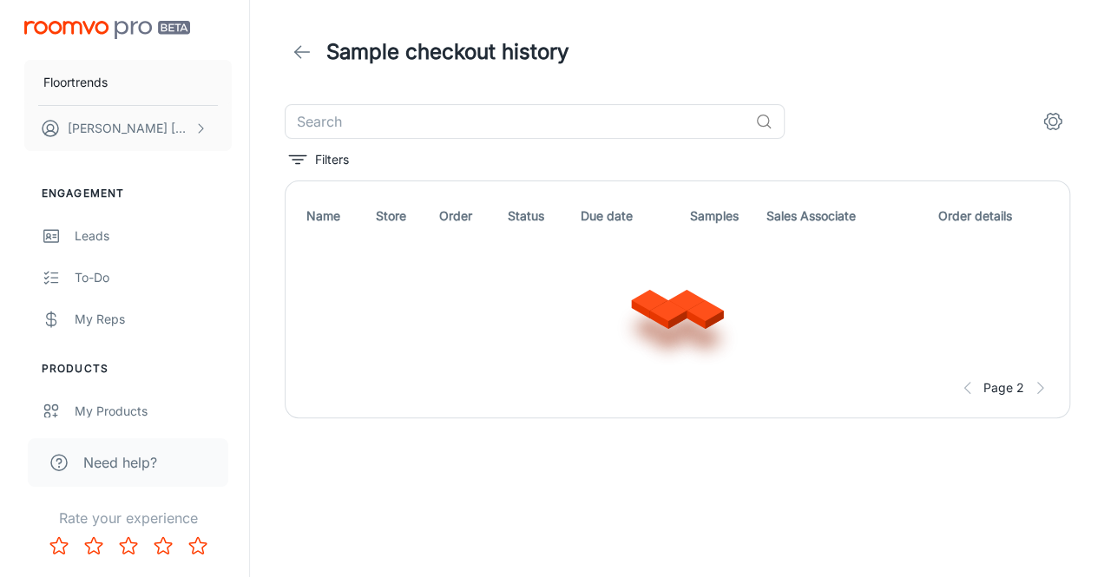
scroll to position [0, 0]
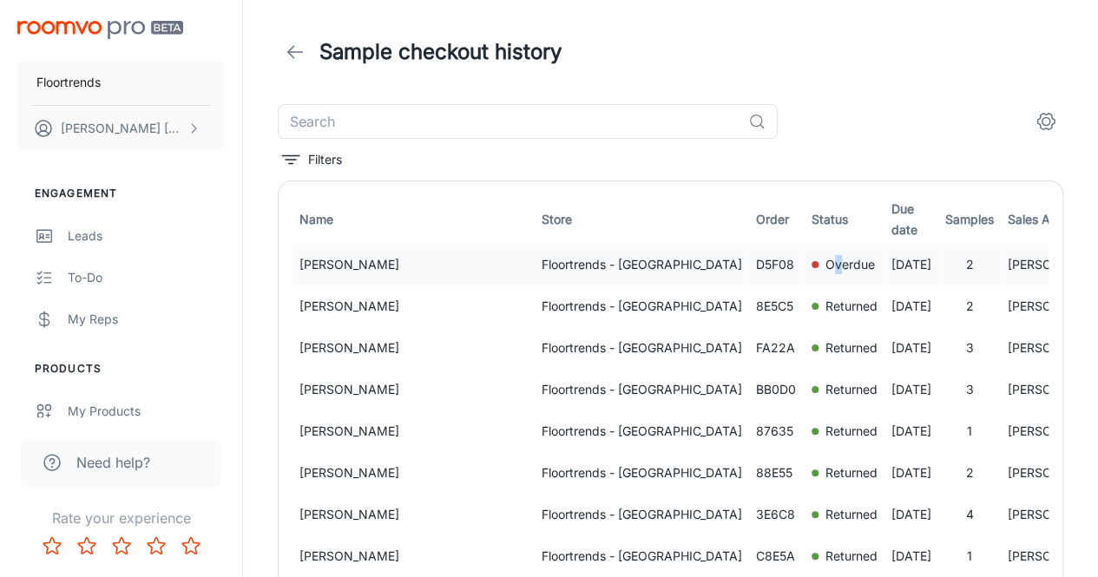
click at [825, 272] on p "Overdue" at bounding box center [849, 264] width 49 height 19
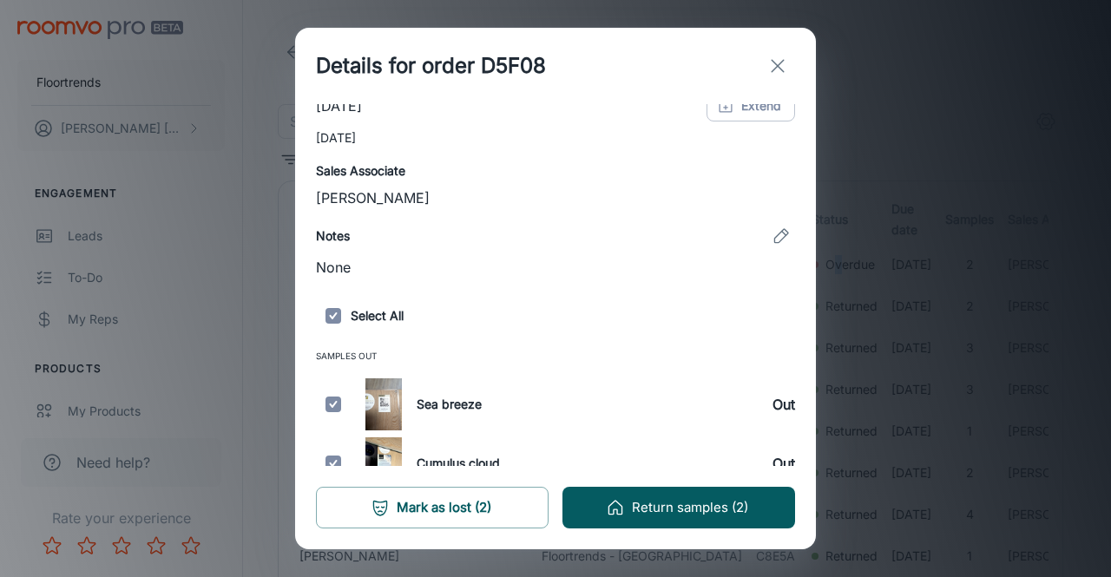
scroll to position [318, 0]
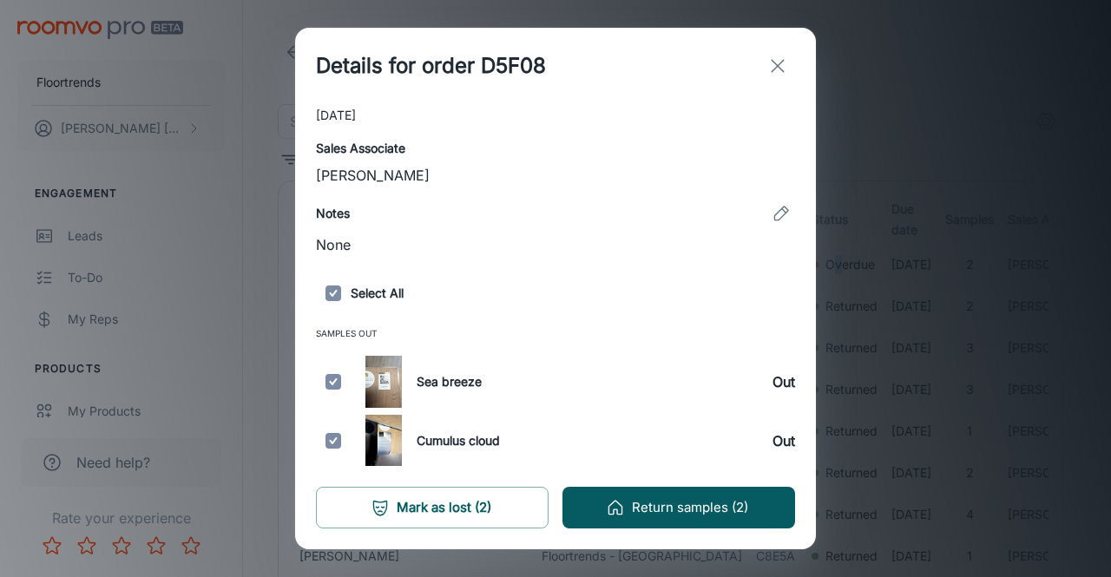
click at [775, 62] on line "exit" at bounding box center [778, 66] width 12 height 12
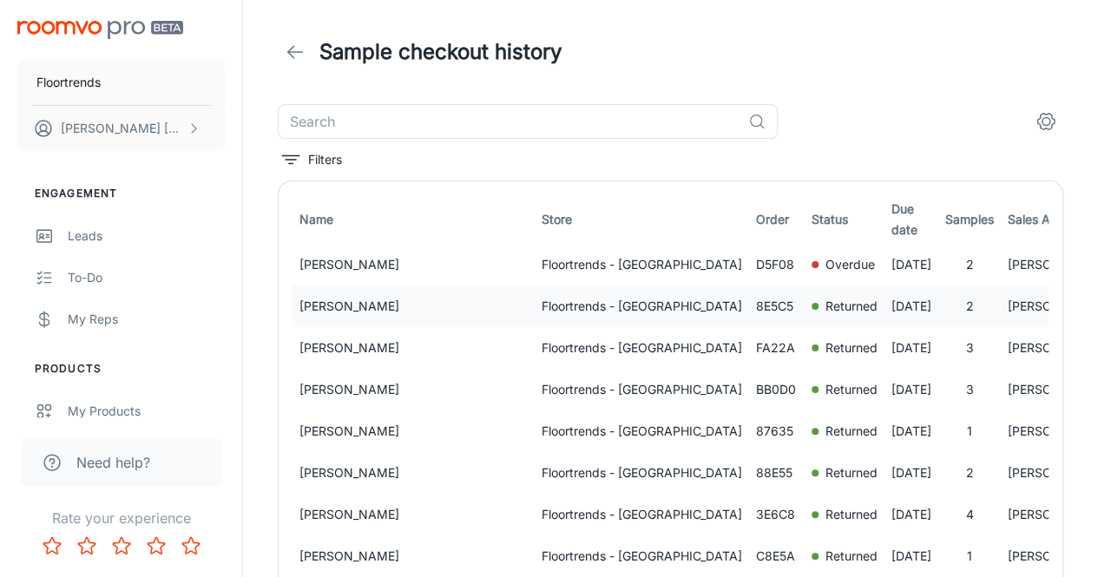
click at [825, 307] on p "Returned" at bounding box center [851, 306] width 52 height 19
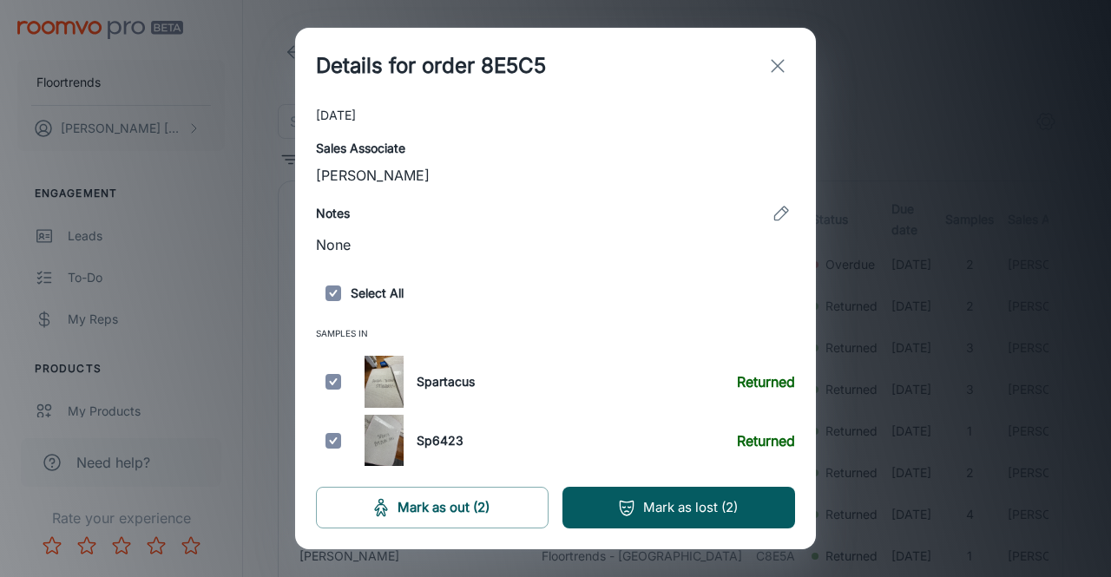
click at [792, 63] on button "exit" at bounding box center [777, 66] width 35 height 35
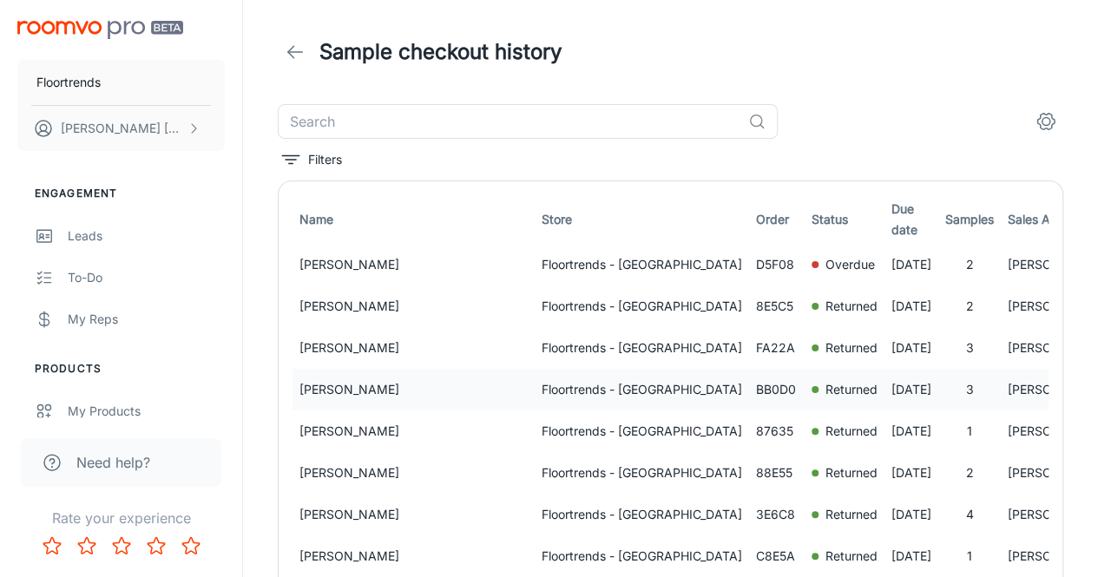
click at [825, 391] on p "Returned" at bounding box center [851, 389] width 52 height 19
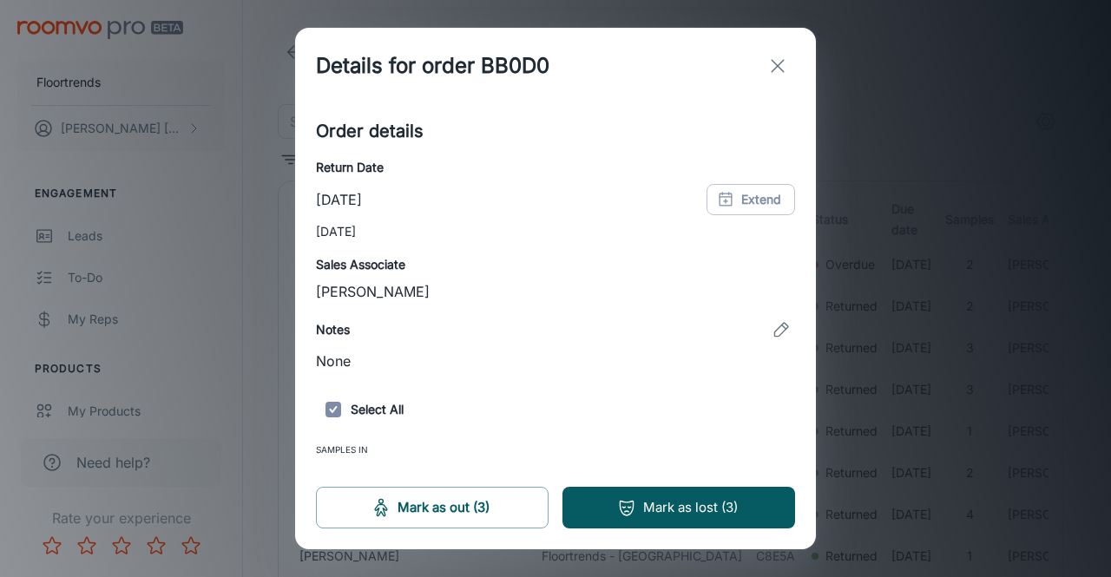
scroll to position [377, 0]
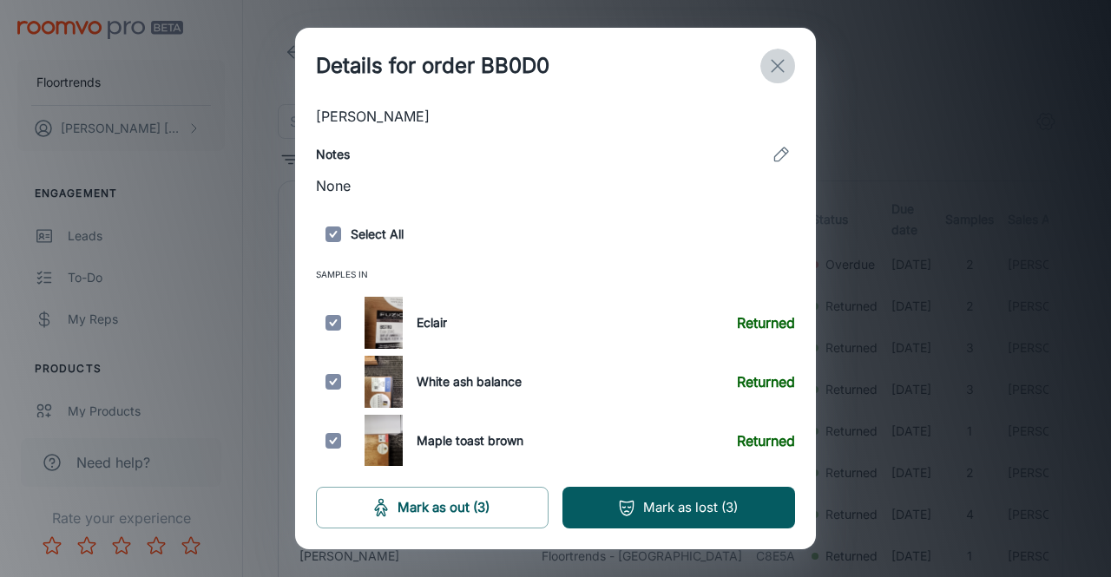
click at [776, 65] on line "exit" at bounding box center [778, 66] width 12 height 12
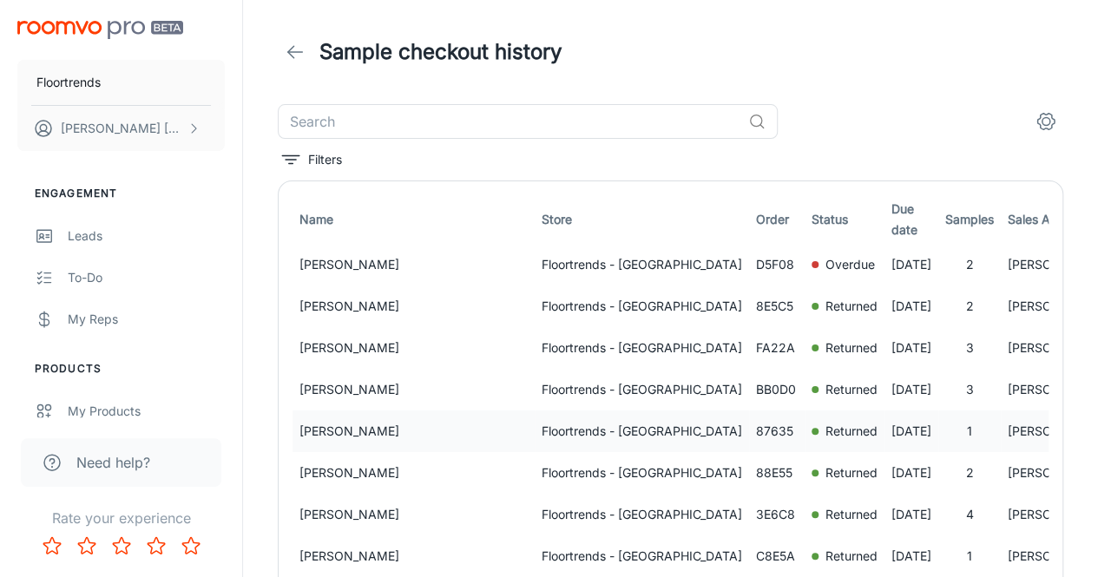
click at [825, 429] on p "Returned" at bounding box center [851, 431] width 52 height 19
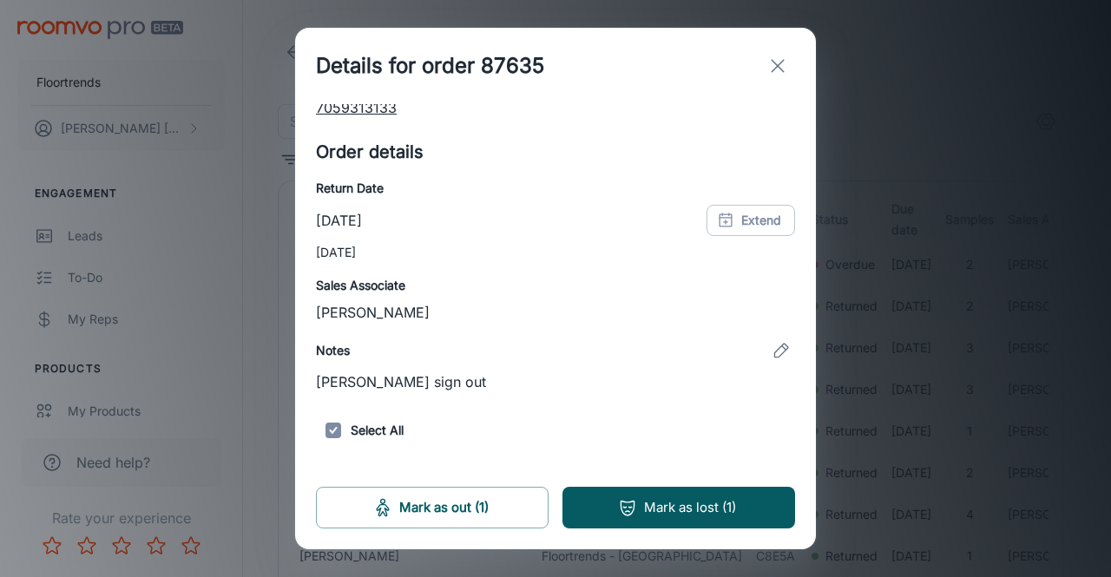
scroll to position [259, 0]
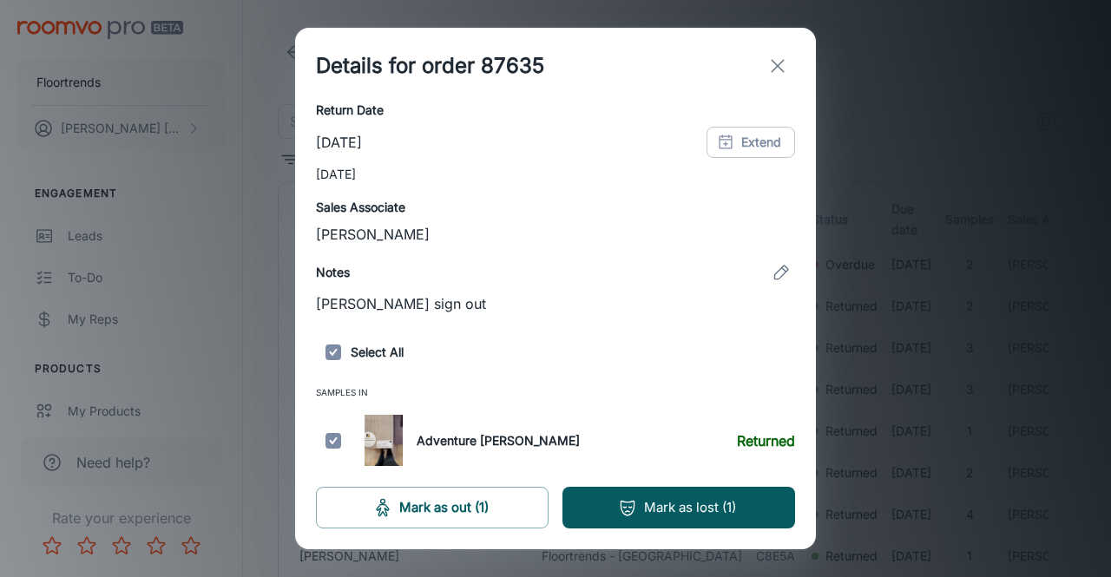
click at [779, 71] on icon "exit" at bounding box center [777, 66] width 21 height 21
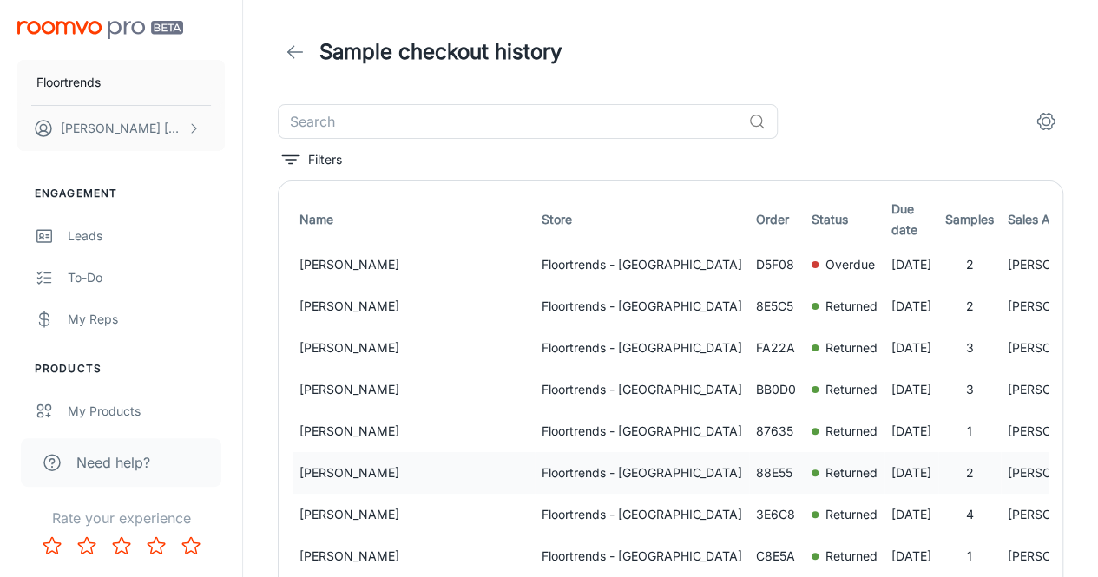
click at [805, 483] on td "Returned" at bounding box center [845, 473] width 80 height 42
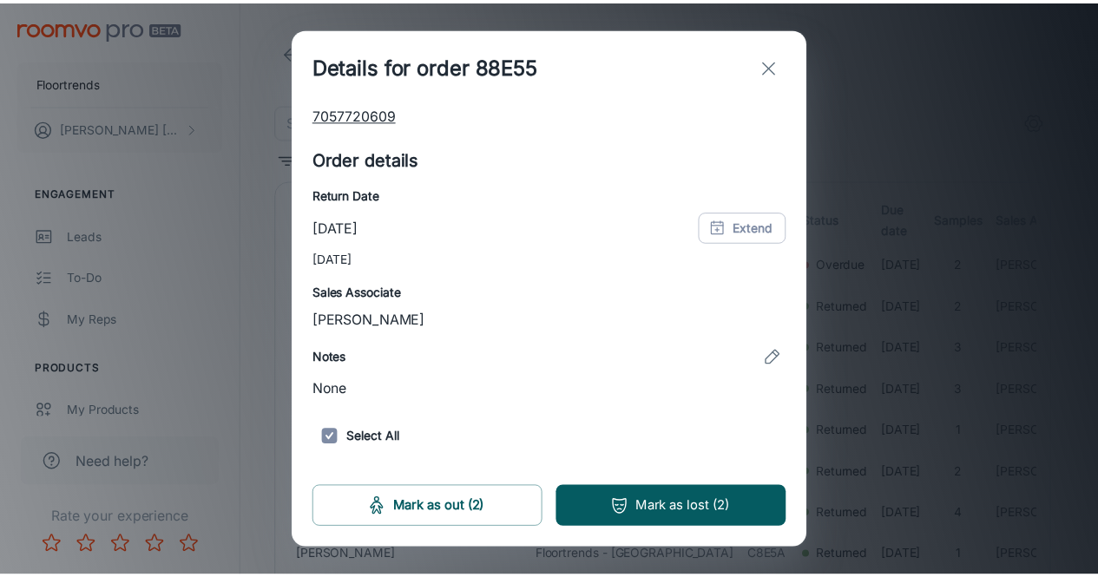
scroll to position [318, 0]
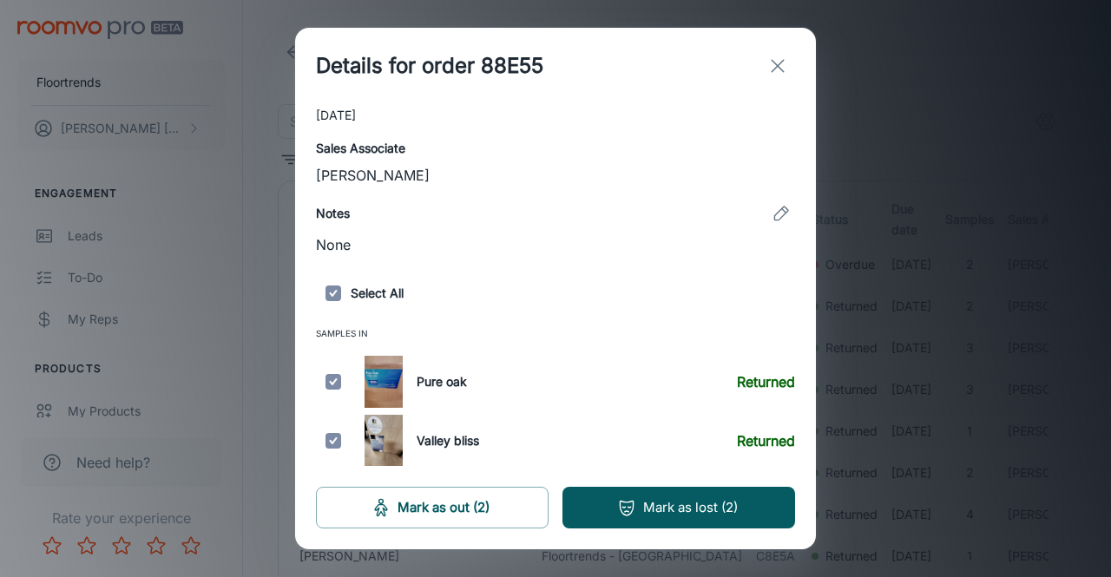
click at [776, 64] on line "exit" at bounding box center [778, 66] width 12 height 12
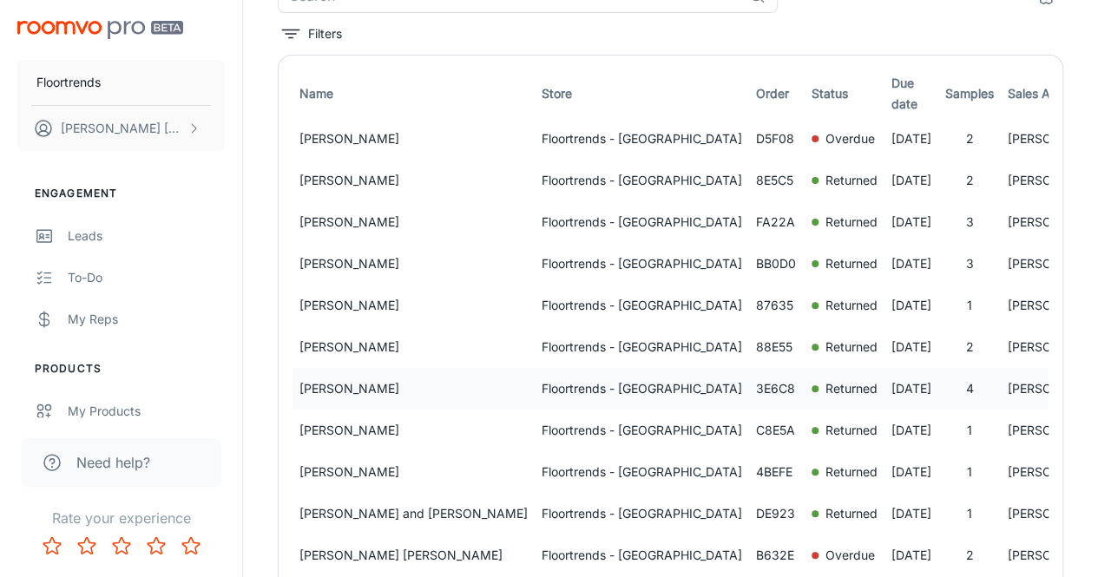
scroll to position [0, 0]
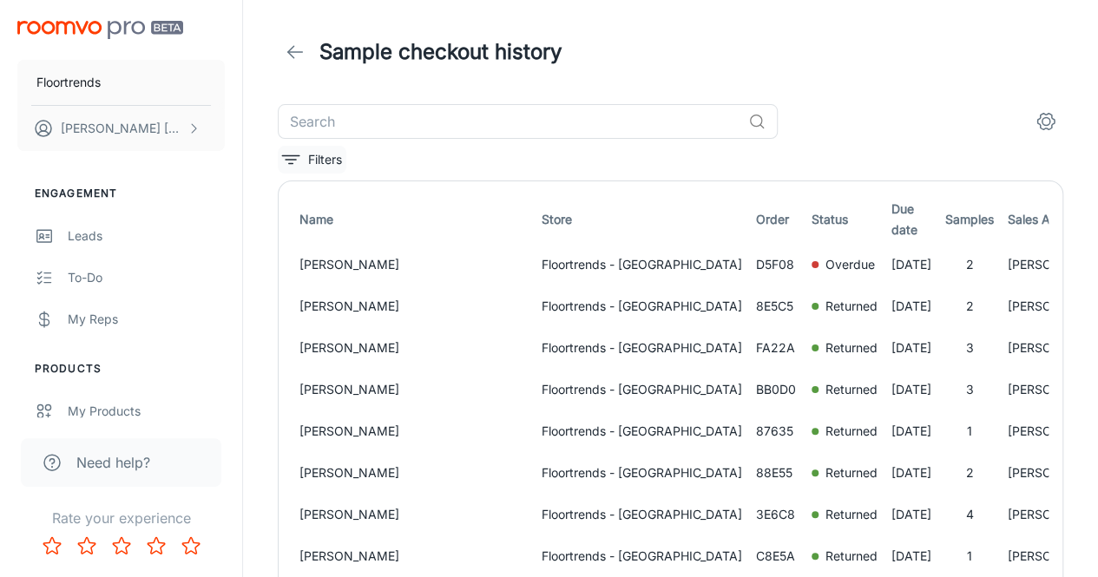
click at [291, 157] on icon "filter" at bounding box center [290, 159] width 21 height 21
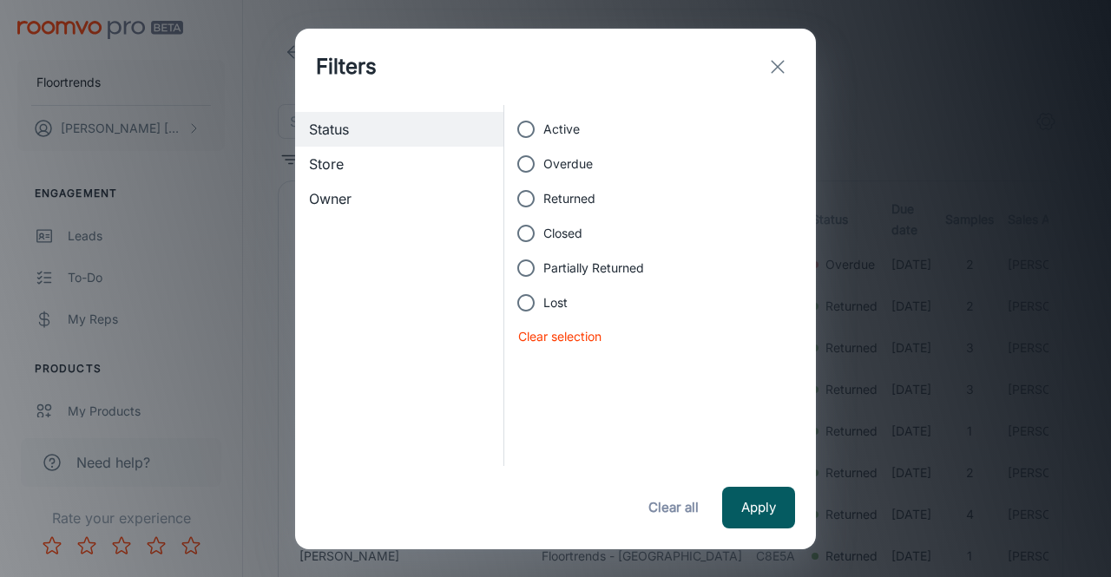
click at [360, 166] on span "Store" at bounding box center [399, 164] width 181 height 21
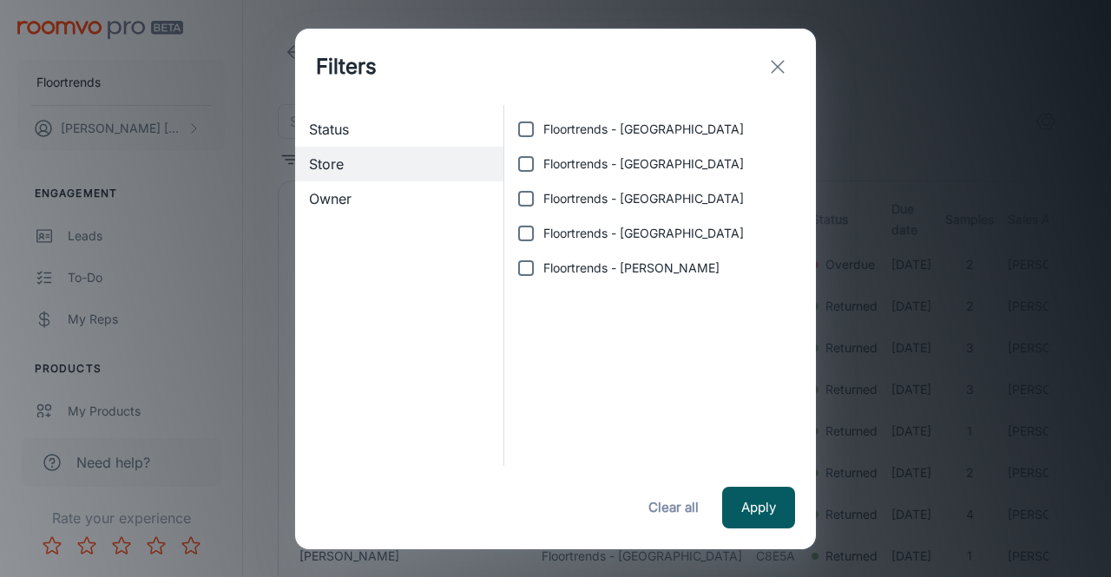
click at [353, 194] on span "Owner" at bounding box center [399, 198] width 181 height 21
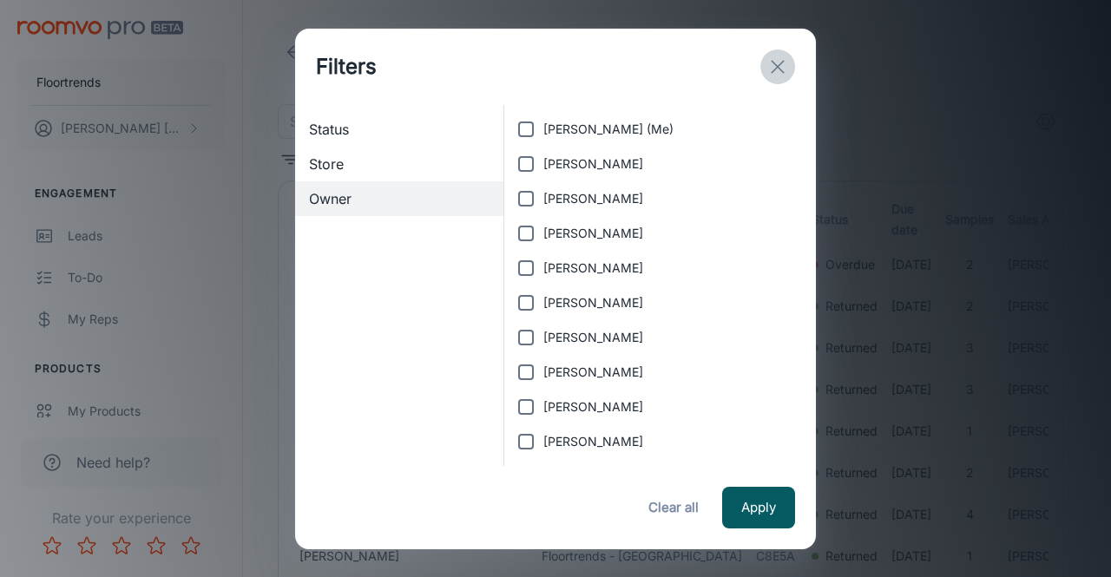
click at [776, 55] on button "exit" at bounding box center [777, 66] width 35 height 35
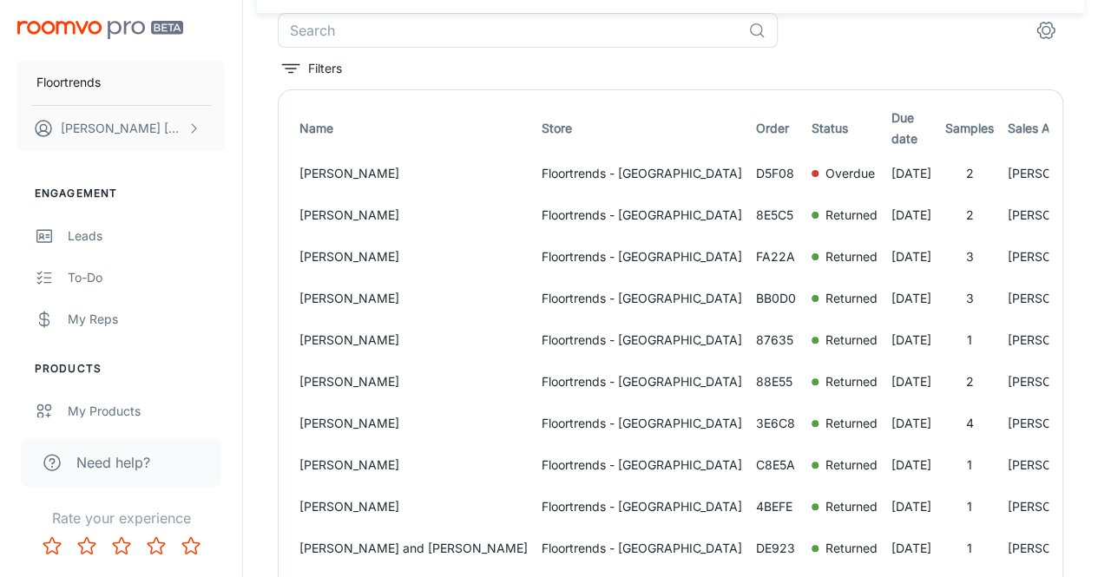
scroll to position [87, 0]
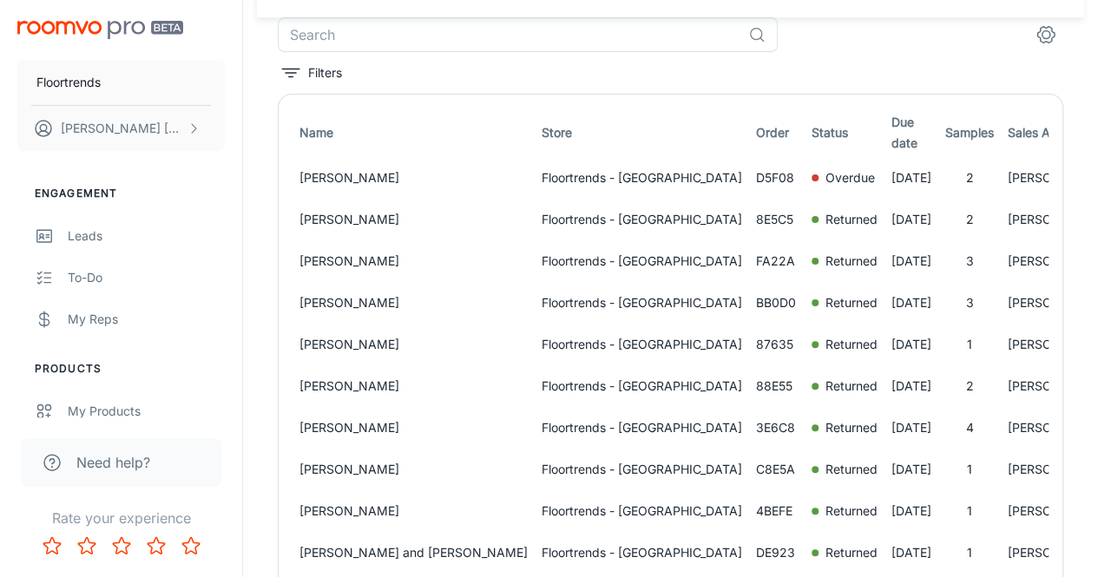
click at [1043, 35] on icon "columns" at bounding box center [1045, 34] width 21 height 21
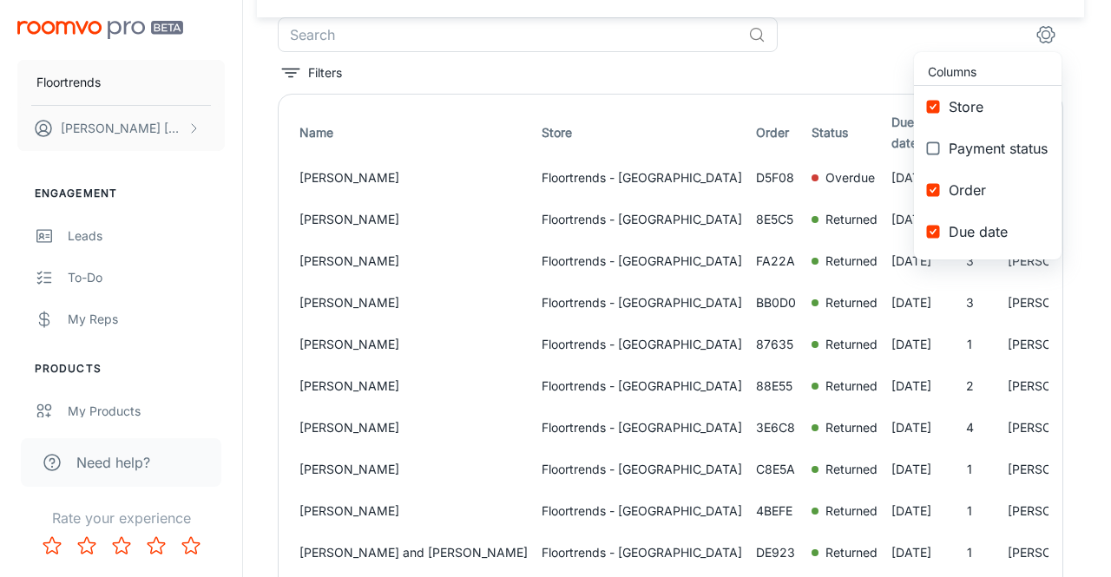
click at [1043, 35] on div at bounding box center [555, 288] width 1111 height 577
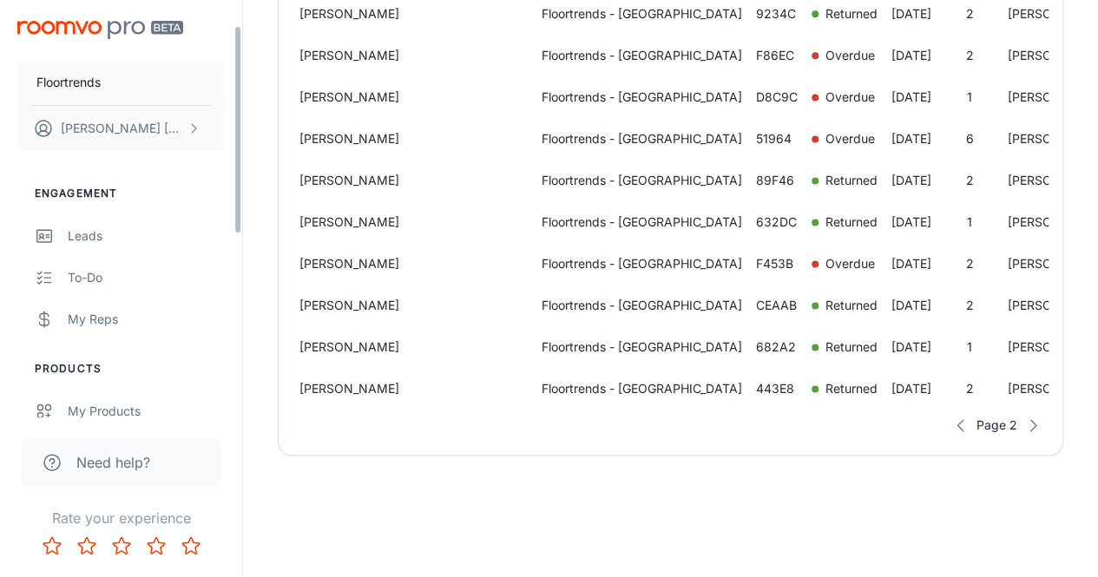
scroll to position [415, 0]
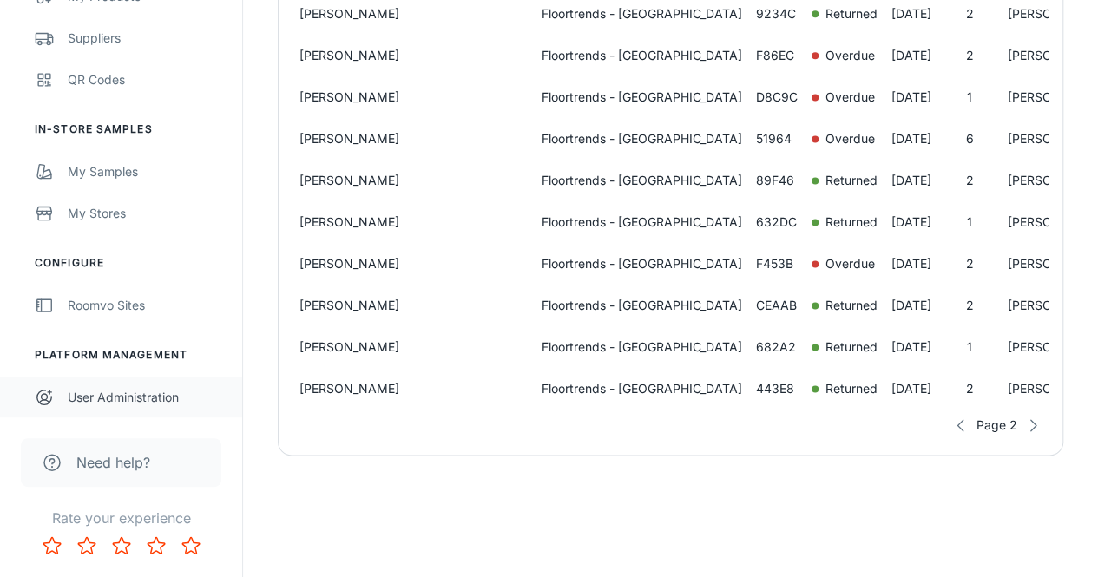
click at [123, 407] on link "User Administration" at bounding box center [121, 398] width 242 height 42
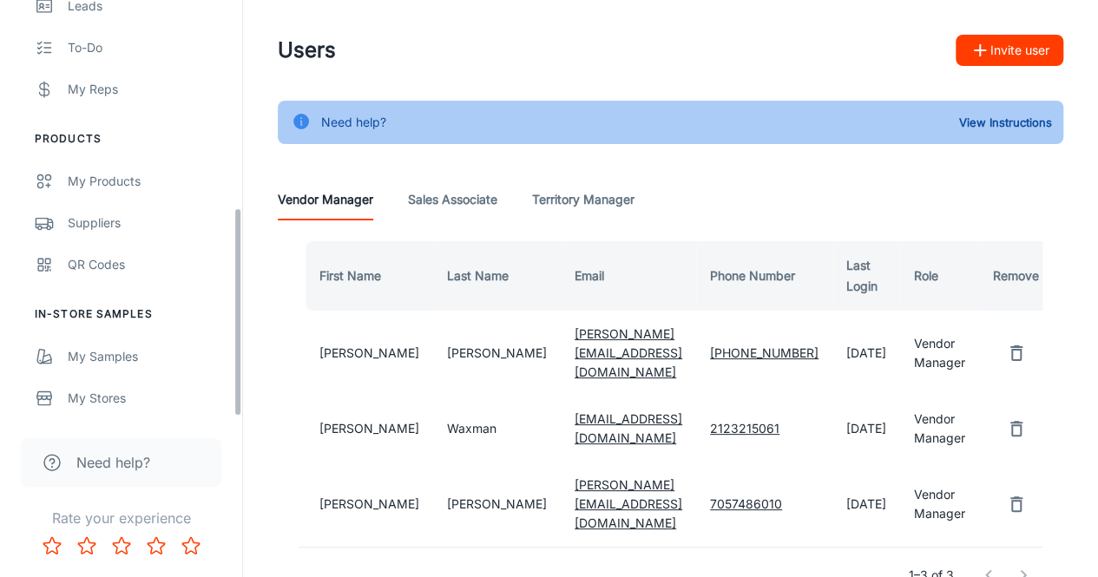
scroll to position [415, 0]
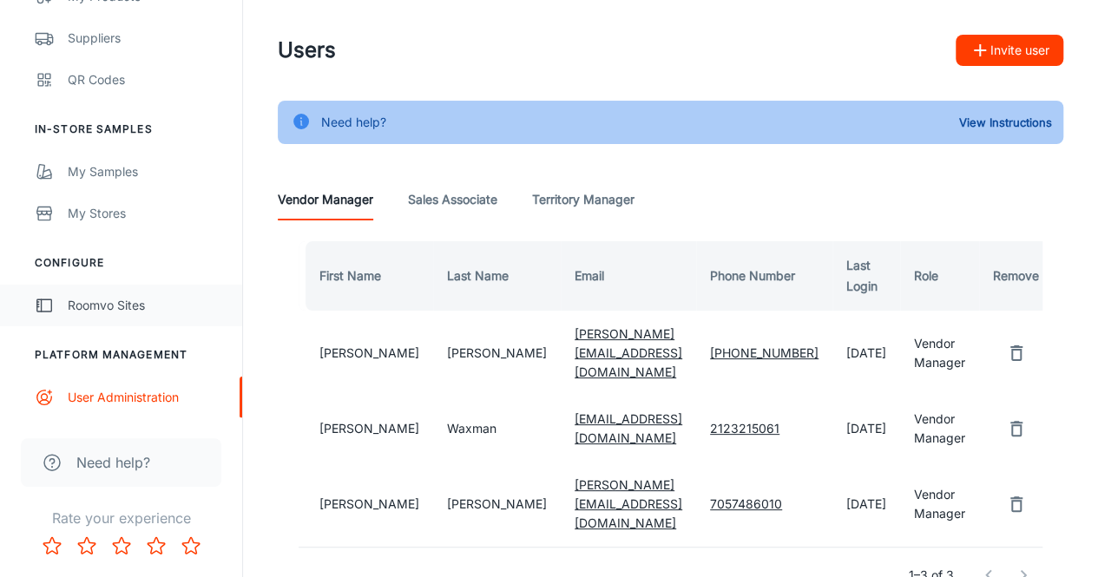
click at [115, 292] on link "Roomvo Sites" at bounding box center [121, 306] width 242 height 42
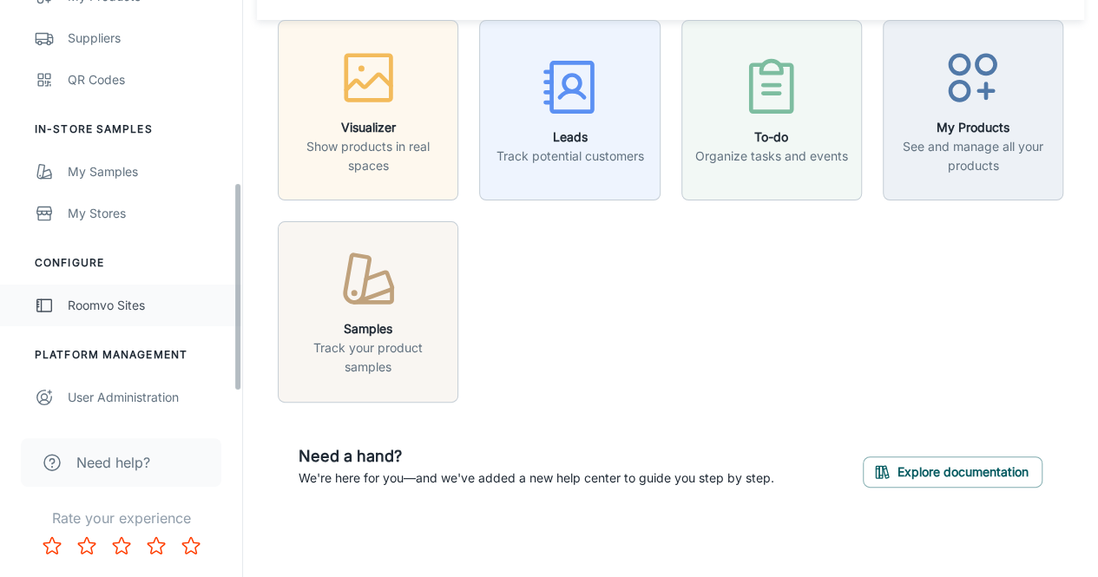
scroll to position [328, 0]
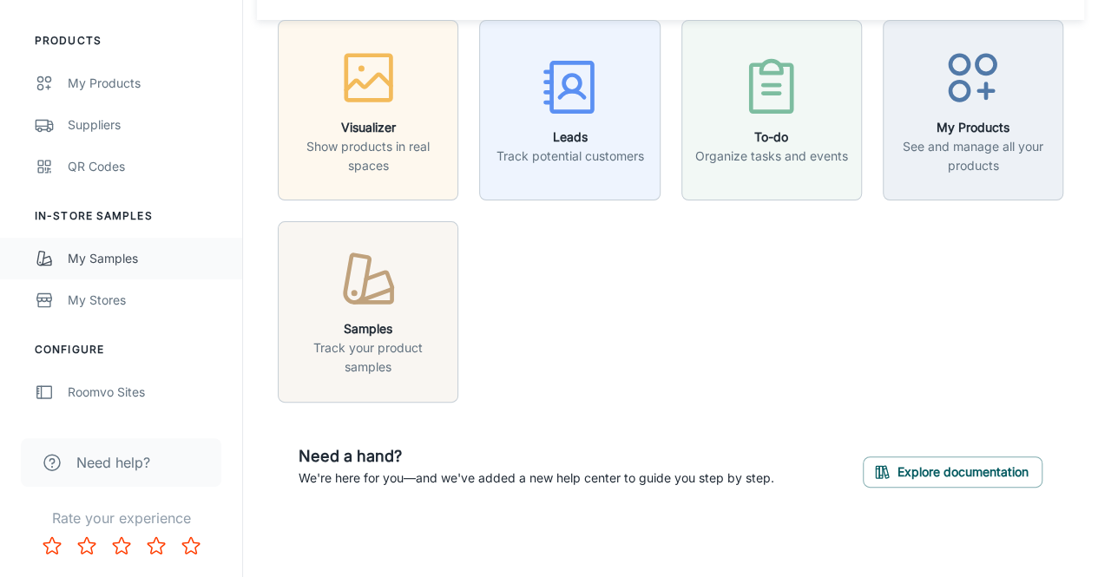
click at [109, 264] on div "My Samples" at bounding box center [146, 258] width 157 height 19
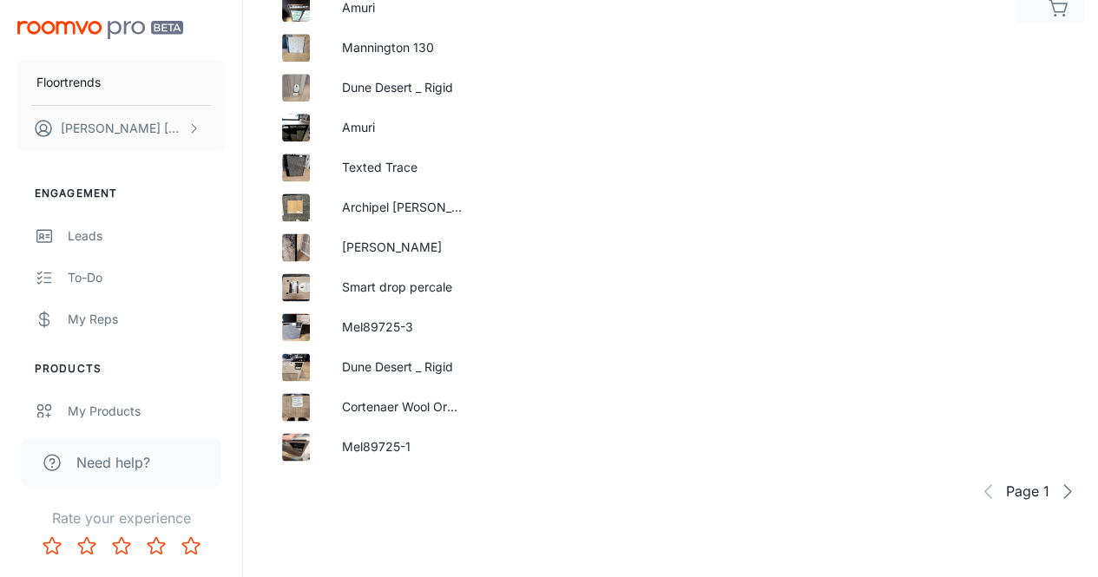
scroll to position [1166, 0]
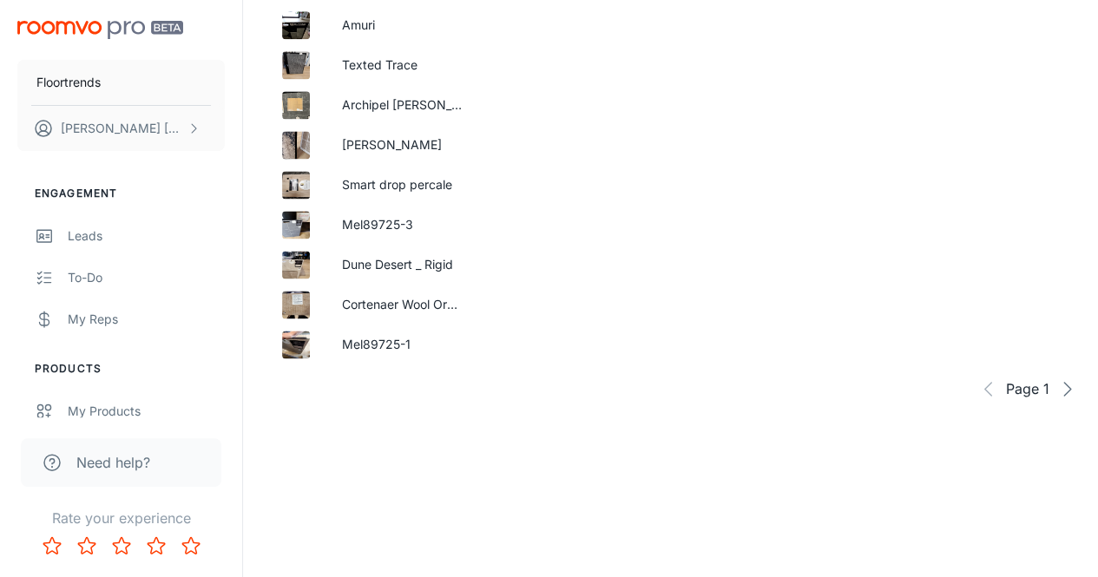
click at [1061, 388] on icon "button" at bounding box center [1066, 388] width 21 height 21
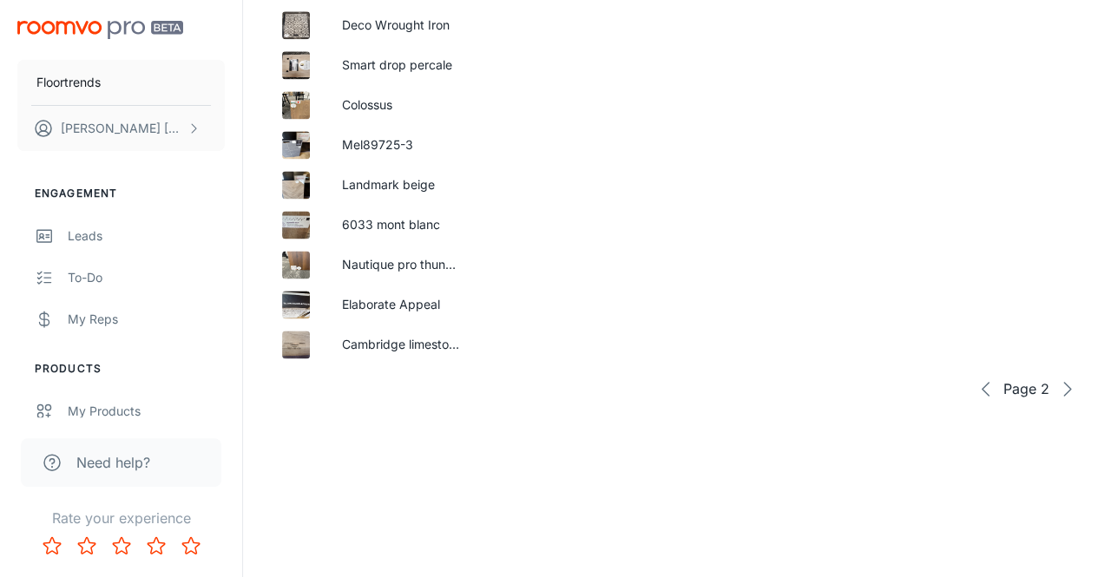
click at [1070, 391] on icon "button" at bounding box center [1066, 388] width 21 height 21
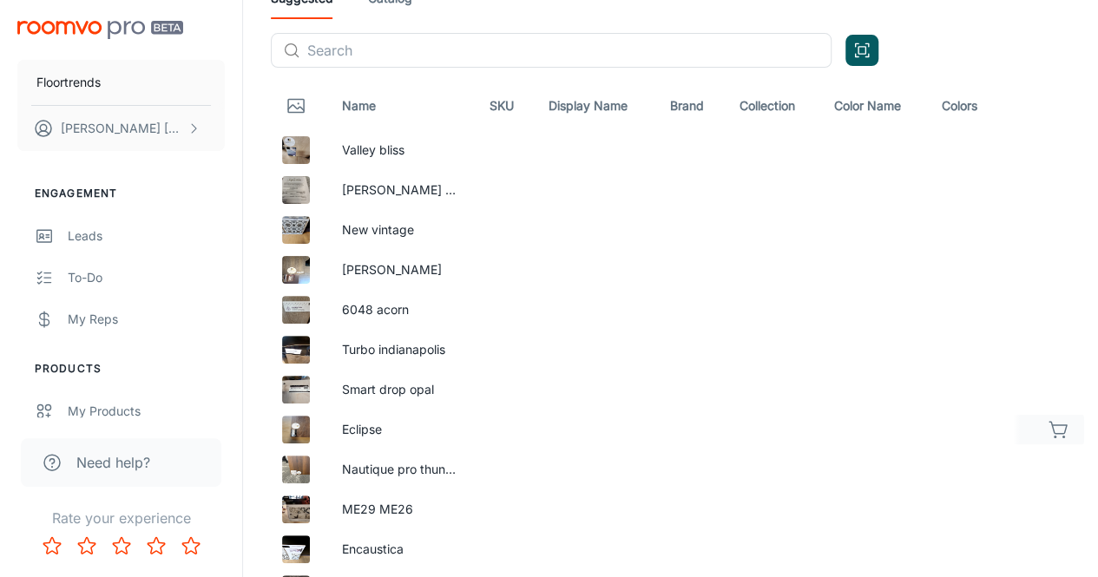
scroll to position [0, 0]
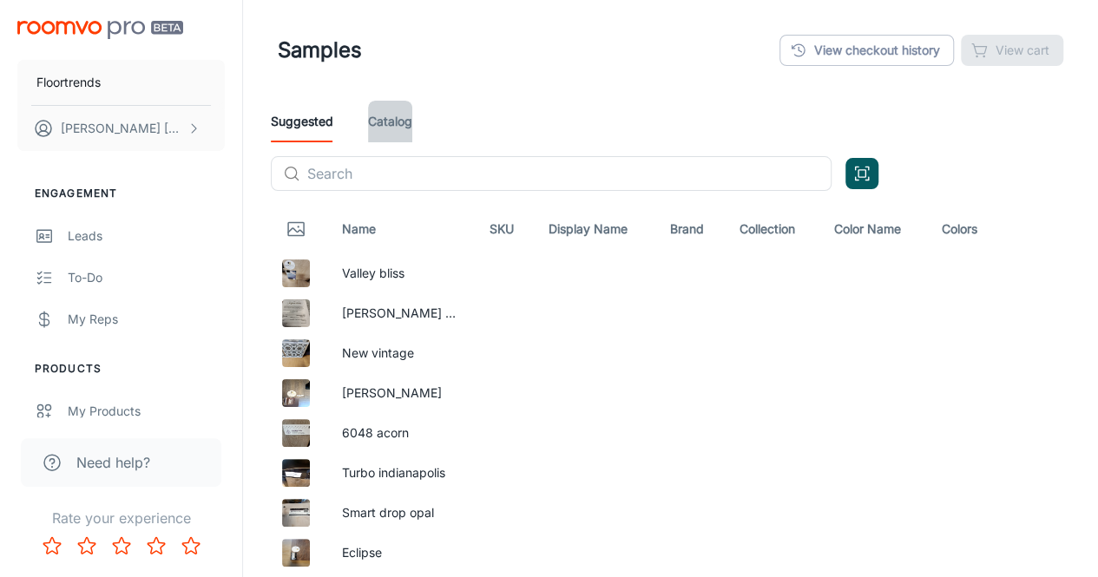
click at [385, 117] on link "Catalog" at bounding box center [390, 122] width 44 height 42
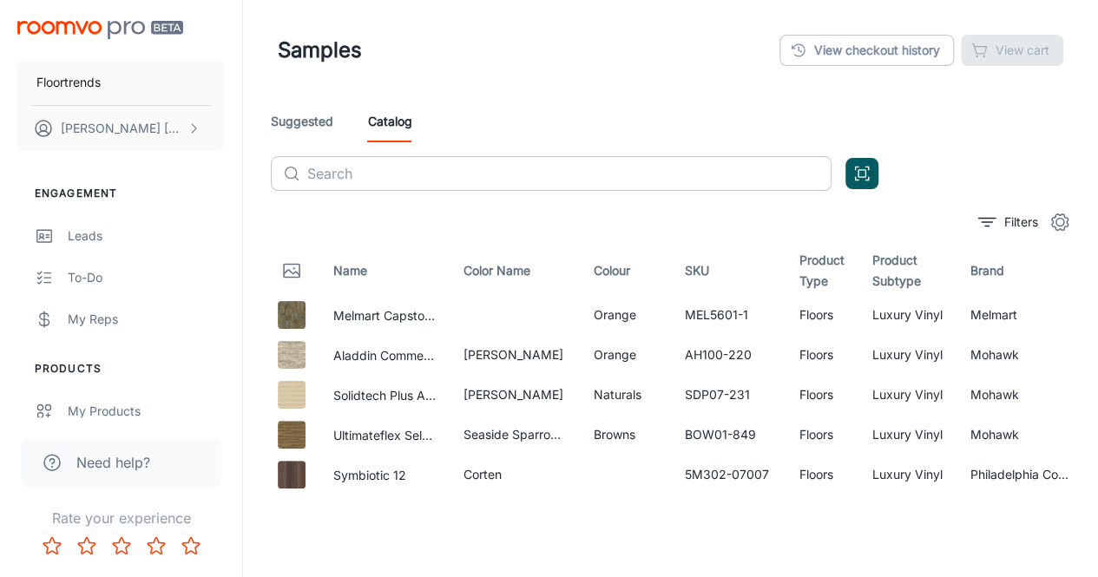
click at [410, 174] on input "text" at bounding box center [569, 173] width 524 height 35
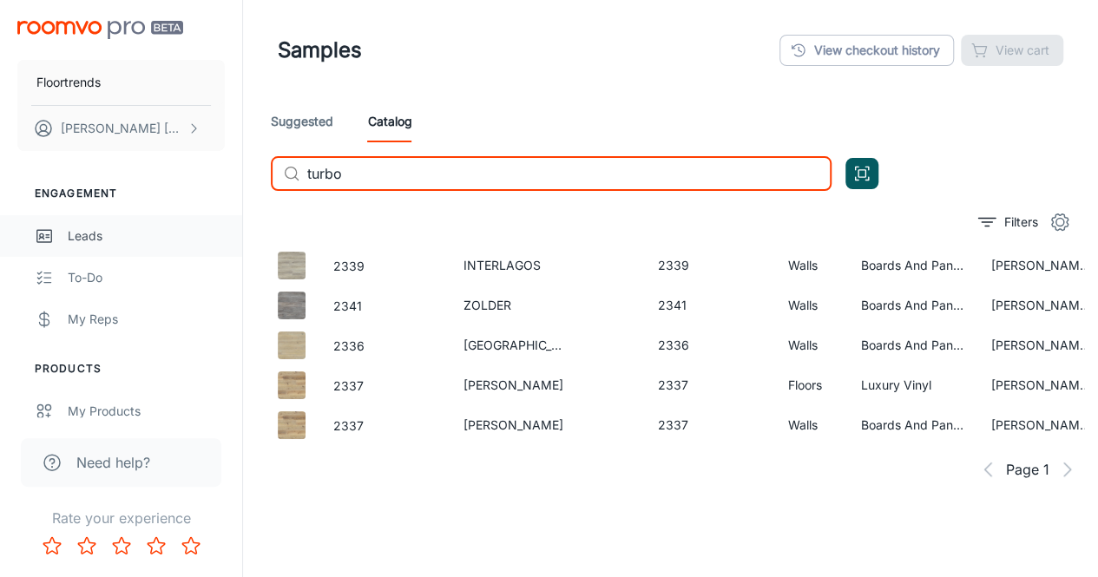
type input "turbo"
click at [85, 230] on div "Leads" at bounding box center [146, 236] width 157 height 19
